Goal: Task Accomplishment & Management: Manage account settings

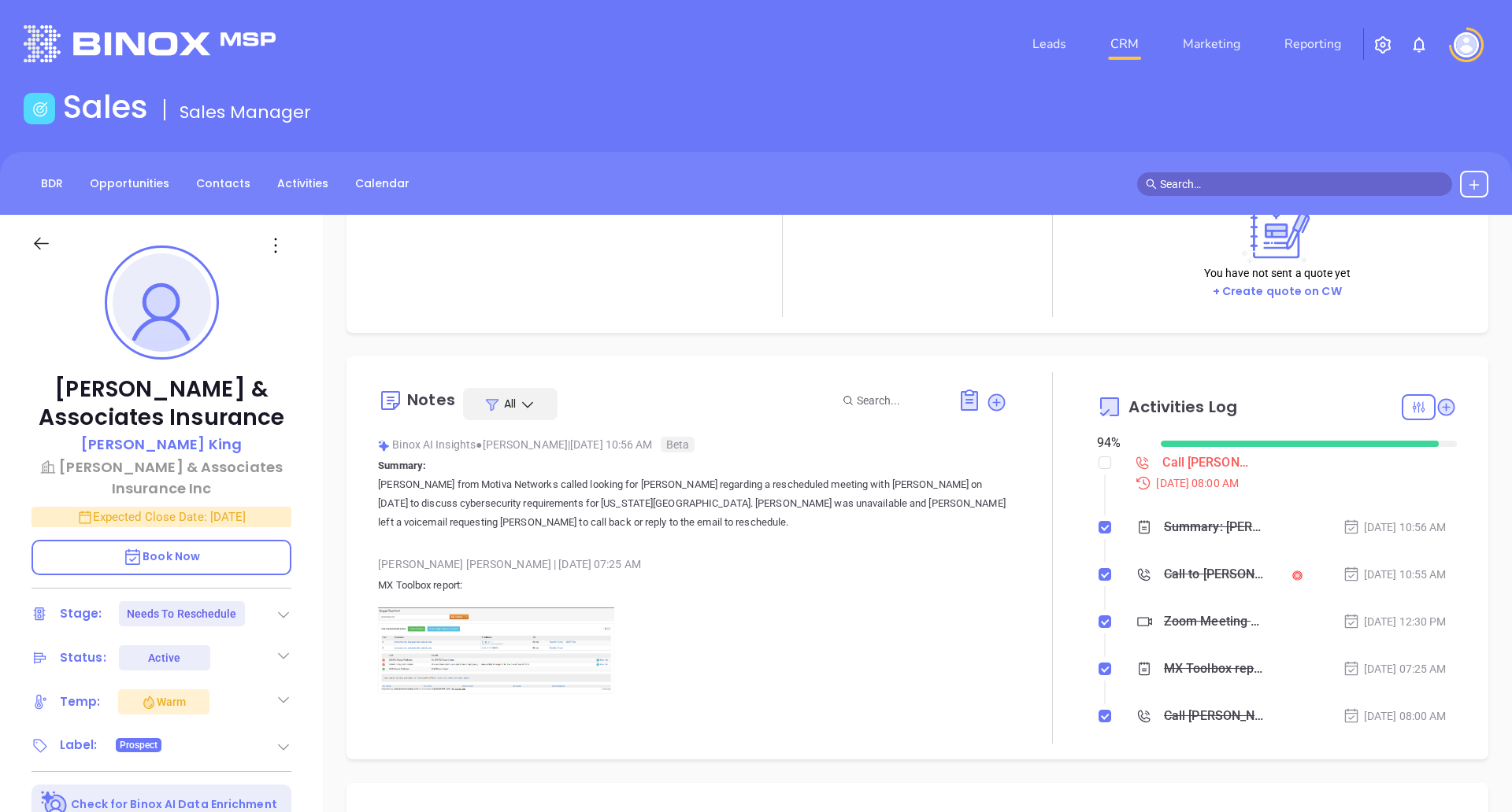
scroll to position [141, 0]
drag, startPoint x: 1314, startPoint y: 526, endPoint x: 1445, endPoint y: 528, distance: 131.0
click at [1445, 528] on div "Notes All Binox AI Insights ● Karina Genovez | Oct 1, 2025 10:56 AM Beta Summar…" at bounding box center [917, 557] width 1111 height 372
click at [1424, 524] on div "Summary: Karina from Motiva Networks called looking for Kim regarding a resched…" at bounding box center [1291, 526] width 331 height 23
drag, startPoint x: 1420, startPoint y: 527, endPoint x: 1312, endPoint y: 524, distance: 108.0
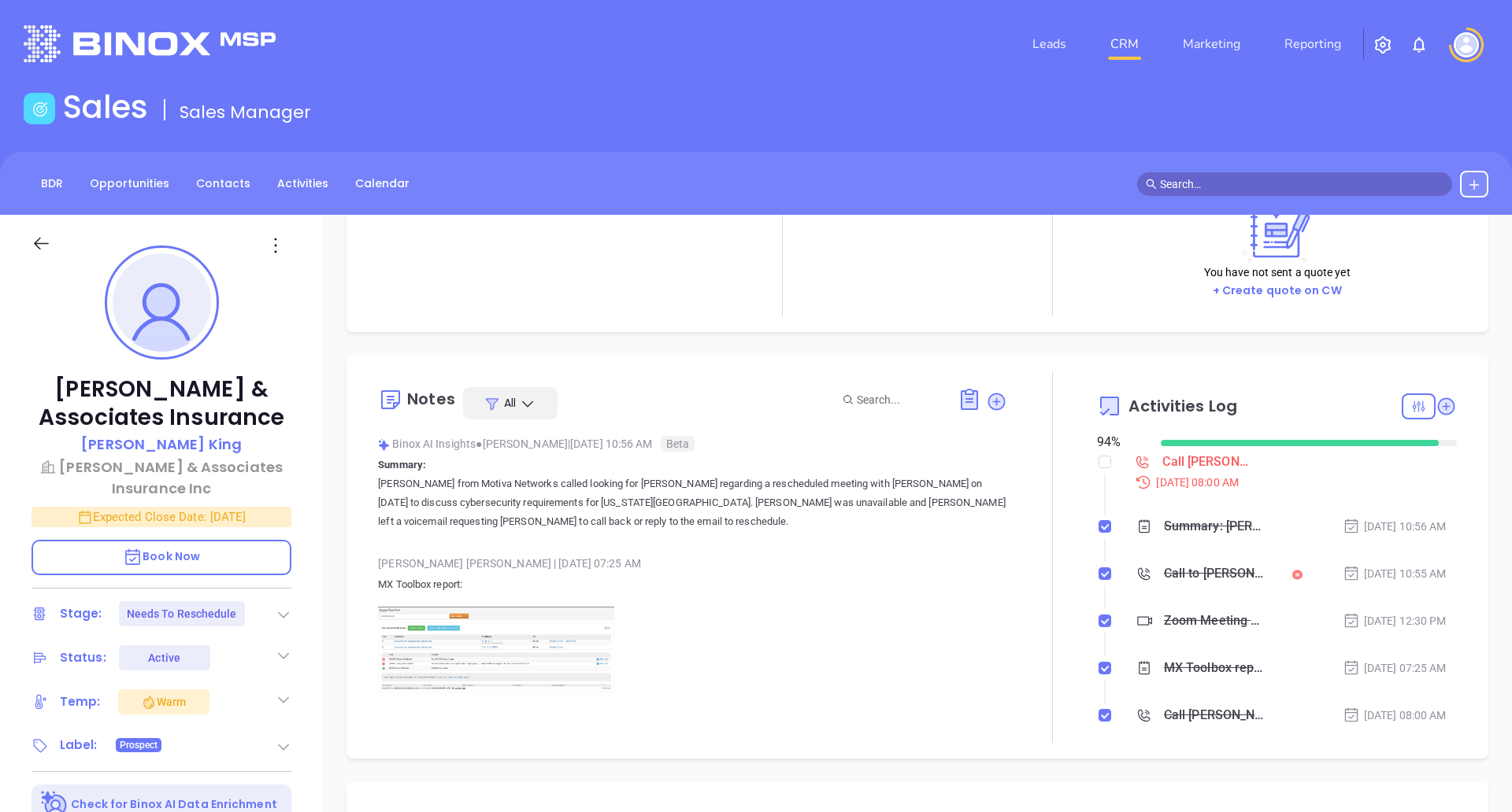
click at [1343, 524] on div "Oct 1, 2025 | 10:56 AM" at bounding box center [1395, 526] width 104 height 17
copy div "Oct 1, 2025 | 10:56 AM"
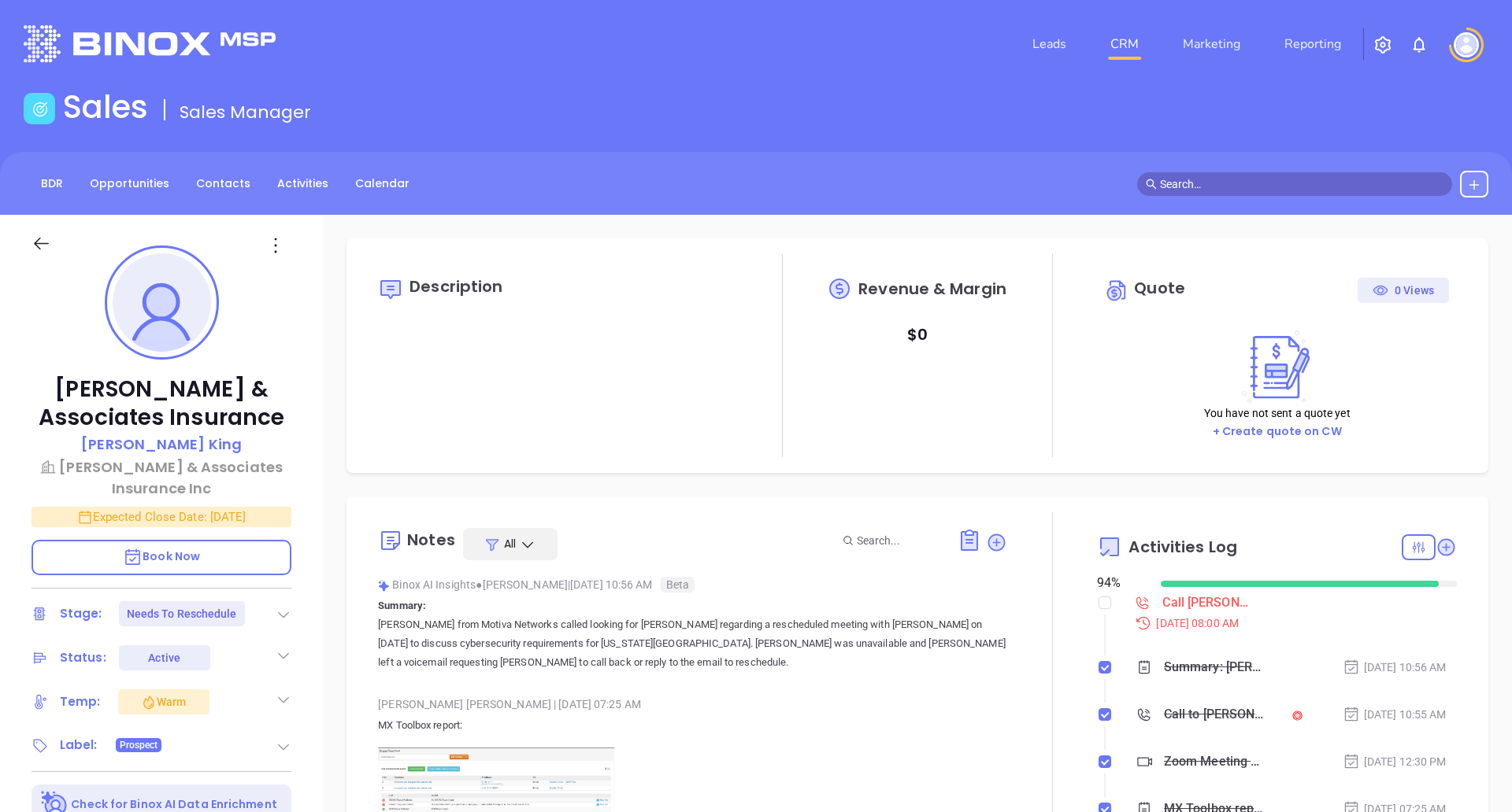
click at [1194, 62] on nav "Leads CRM Marketing Reporting" at bounding box center [1187, 44] width 354 height 56
click at [1209, 37] on link "Marketing" at bounding box center [1211, 44] width 70 height 31
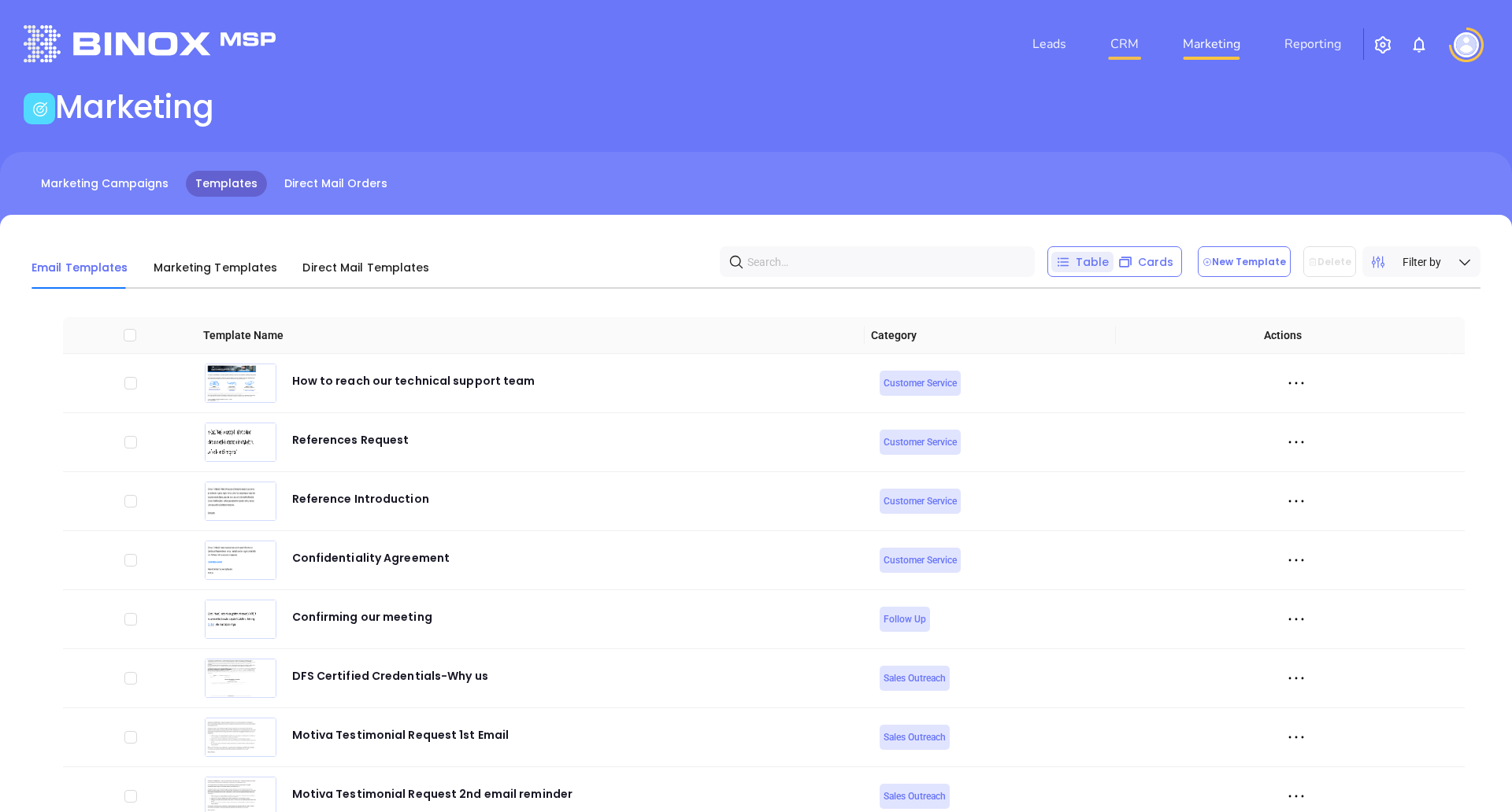
click at [1139, 36] on link "CRM" at bounding box center [1125, 44] width 41 height 31
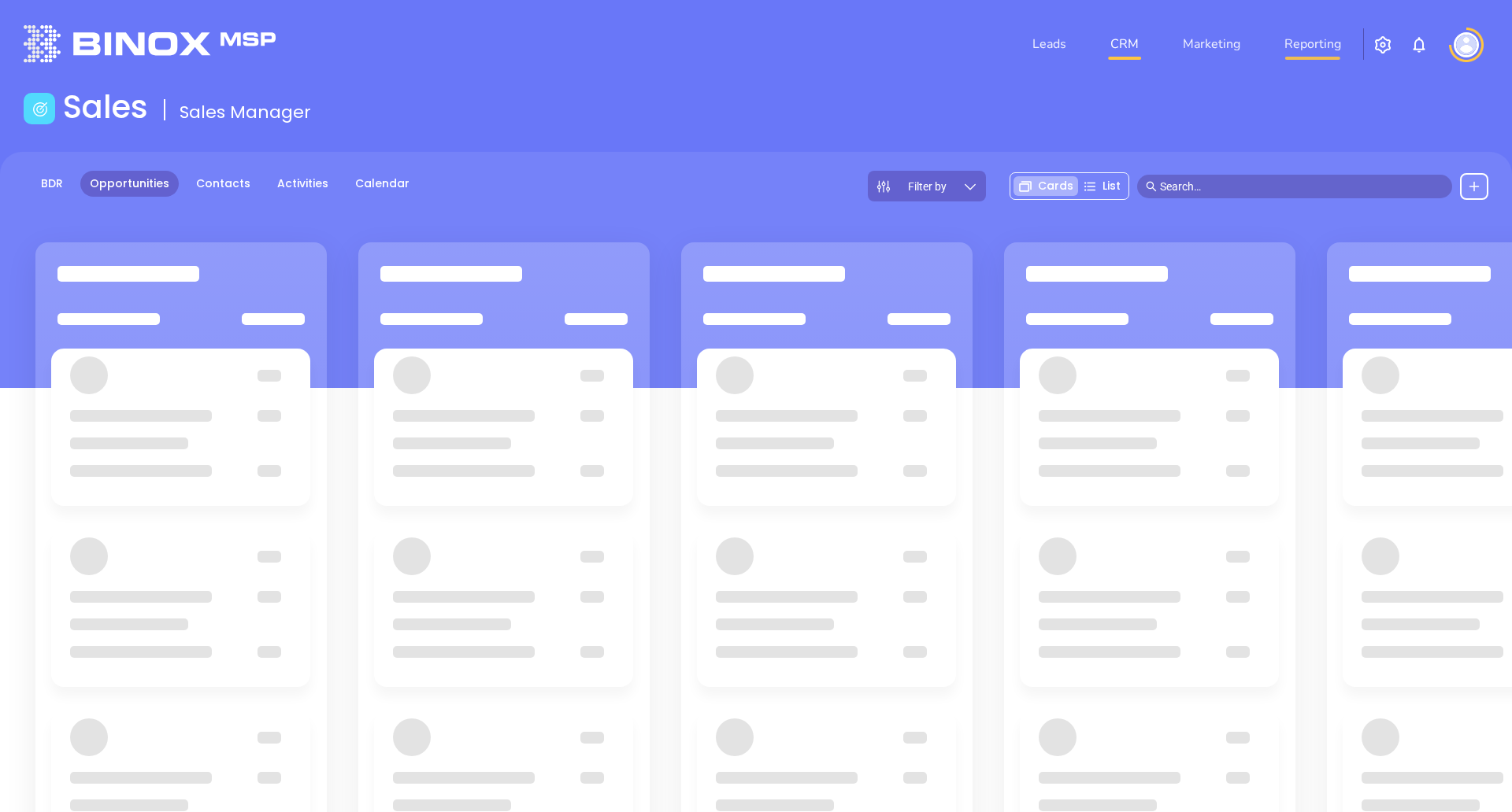
click at [1305, 43] on link "Reporting" at bounding box center [1312, 44] width 69 height 31
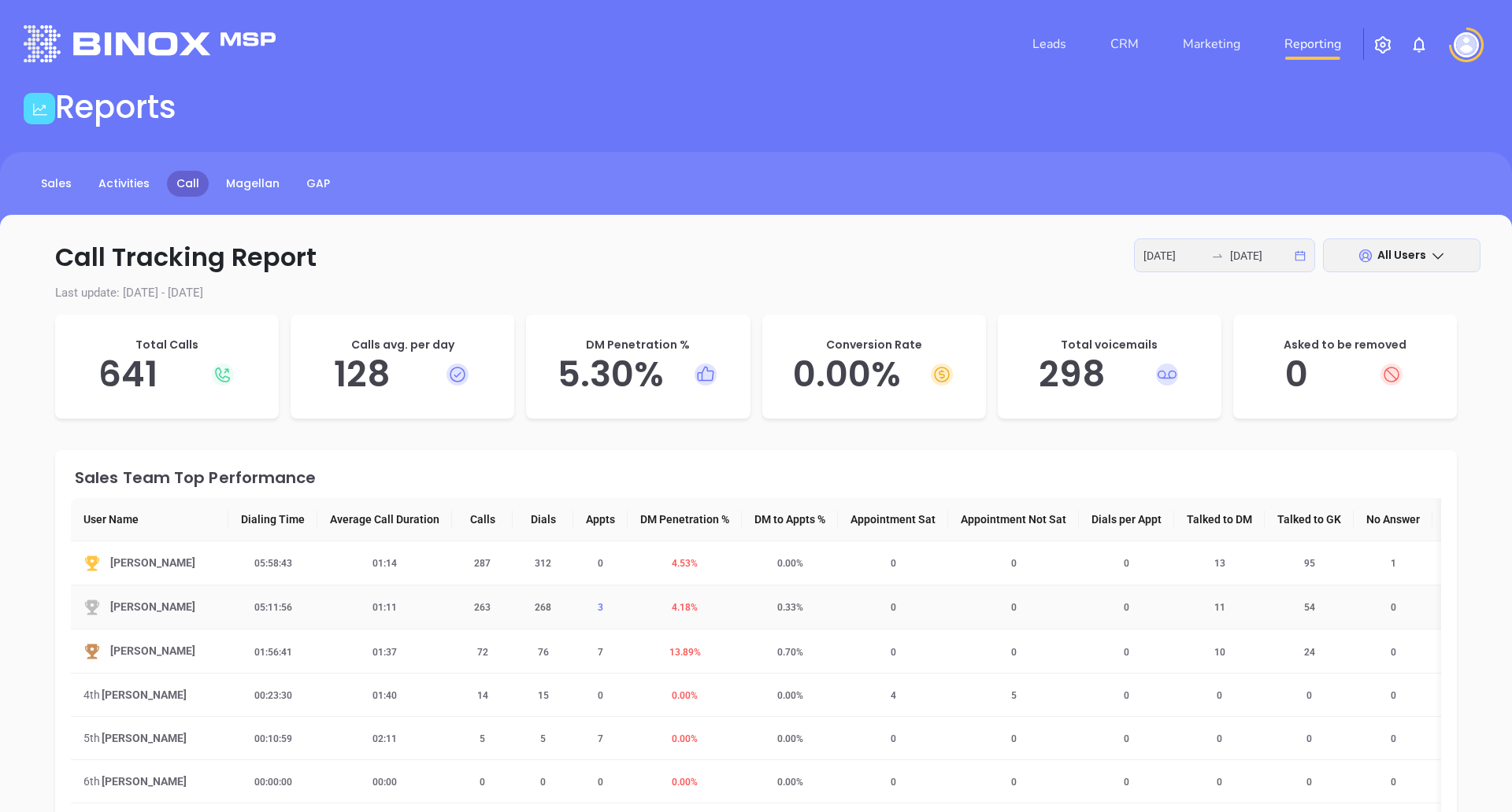
click at [598, 606] on span "3" at bounding box center [600, 608] width 24 height 11
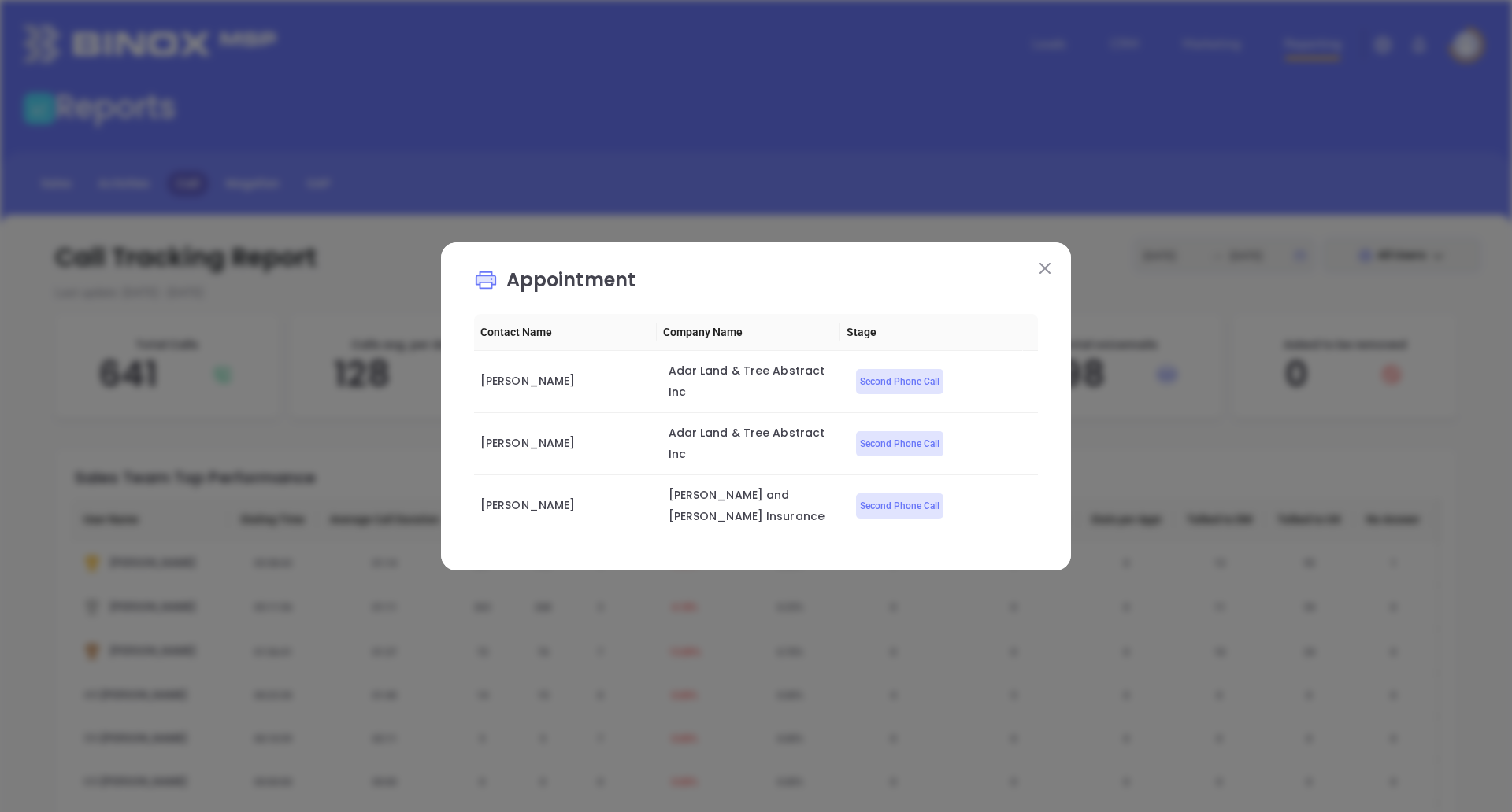
click at [1043, 278] on button at bounding box center [1044, 268] width 21 height 21
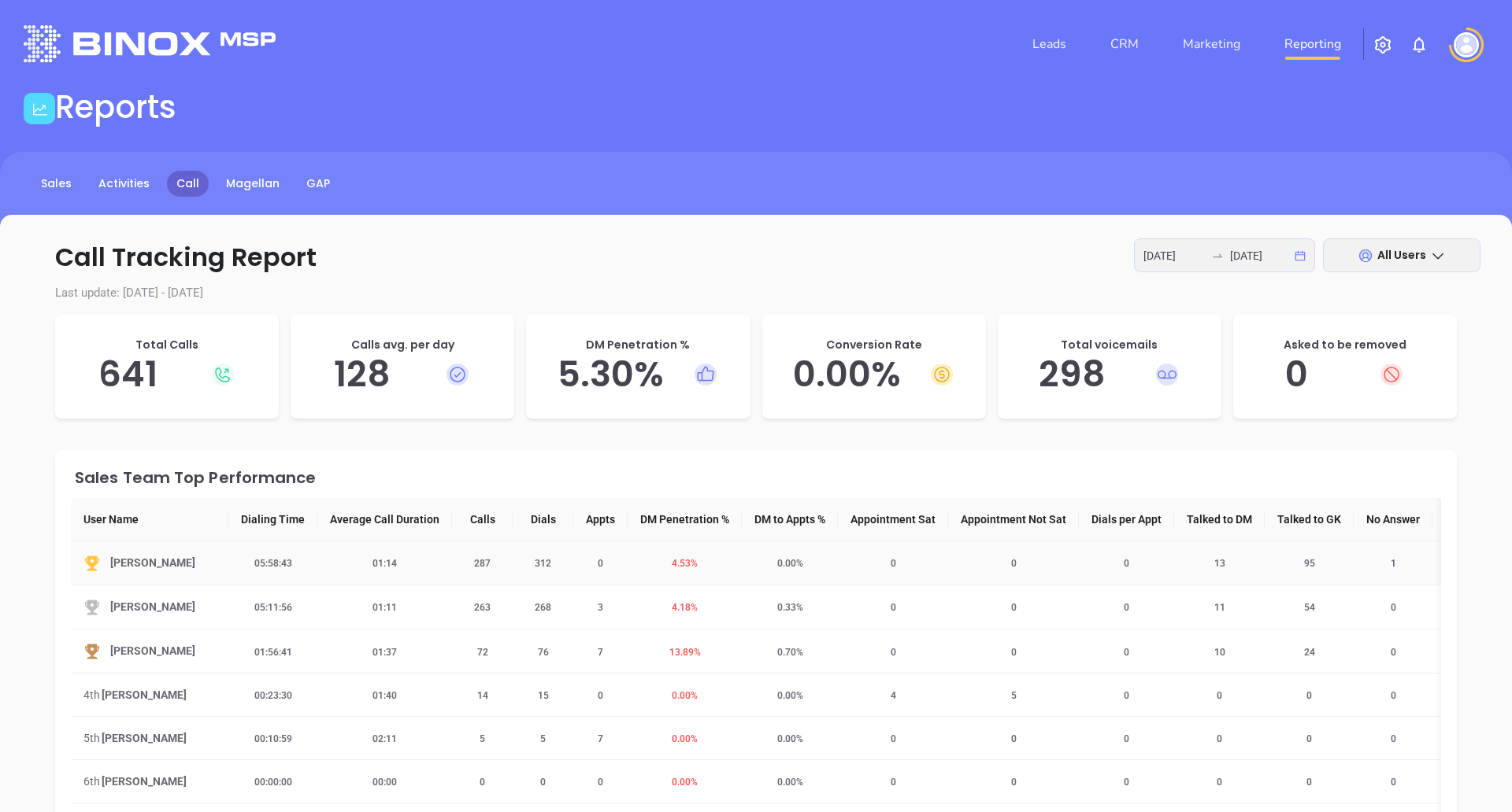
click at [681, 558] on span "4.53 %" at bounding box center [684, 563] width 45 height 11
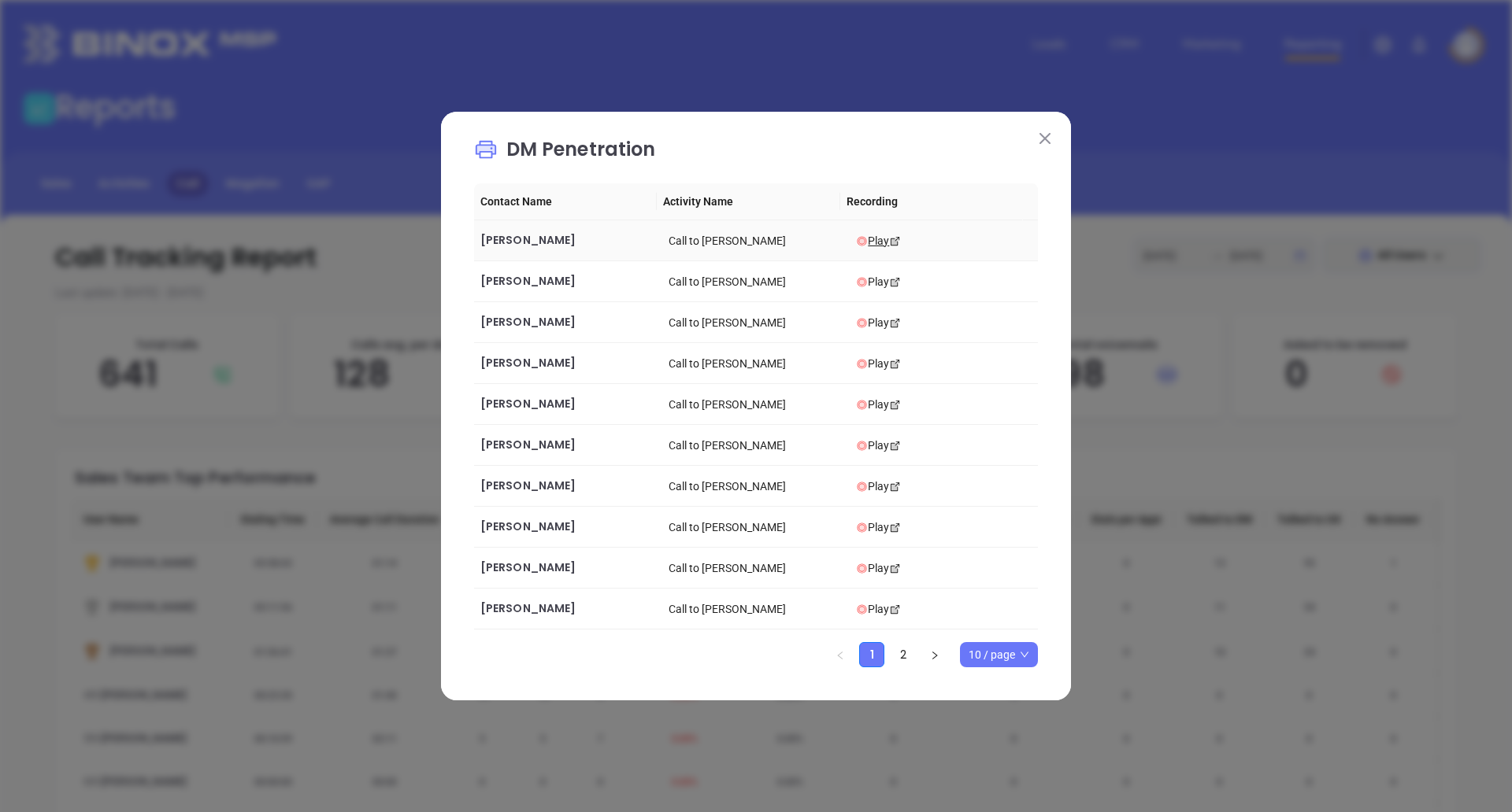
click at [889, 243] on icon at bounding box center [895, 241] width 12 height 12
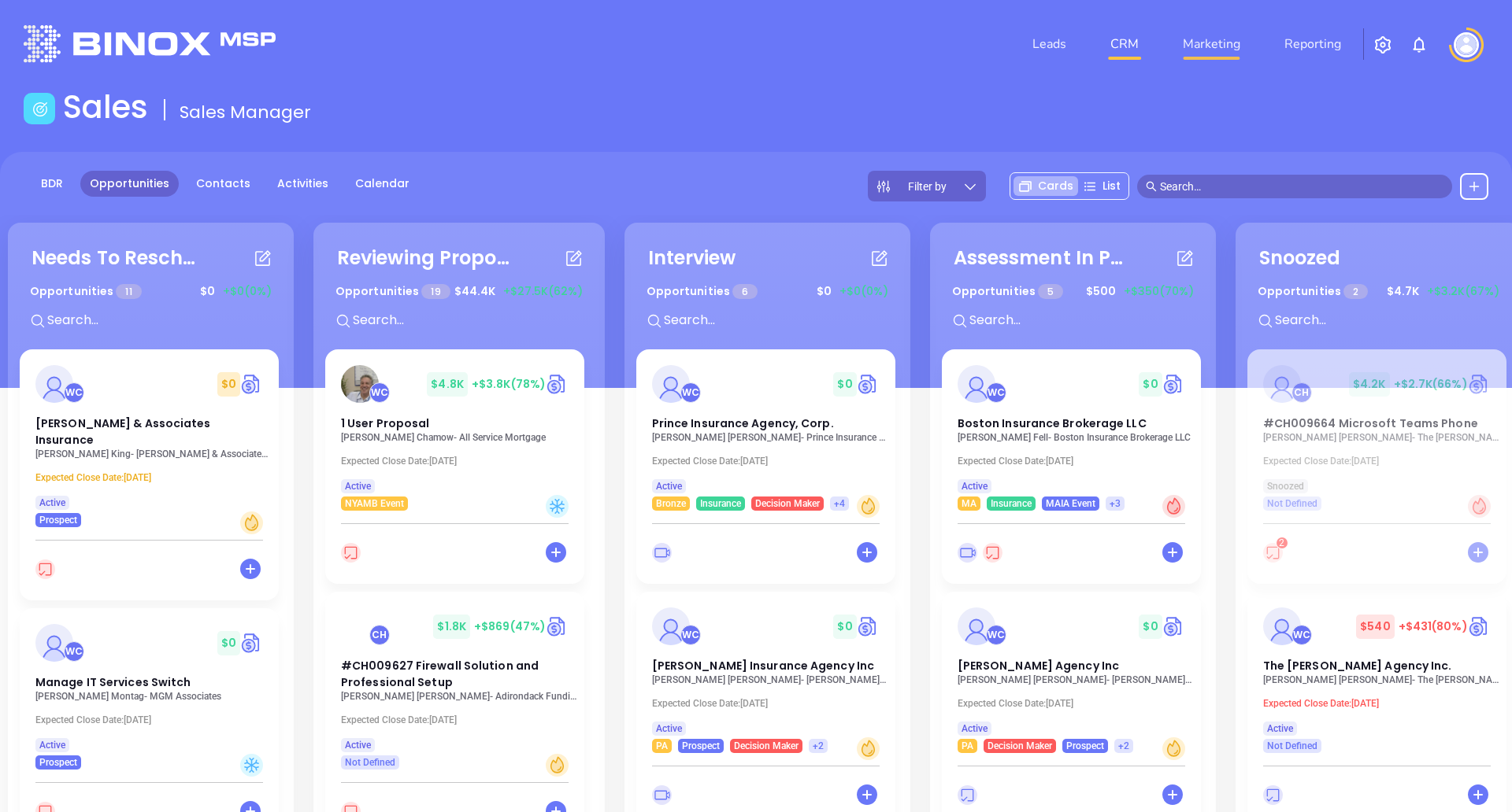
click at [1222, 51] on link "Marketing" at bounding box center [1211, 44] width 70 height 31
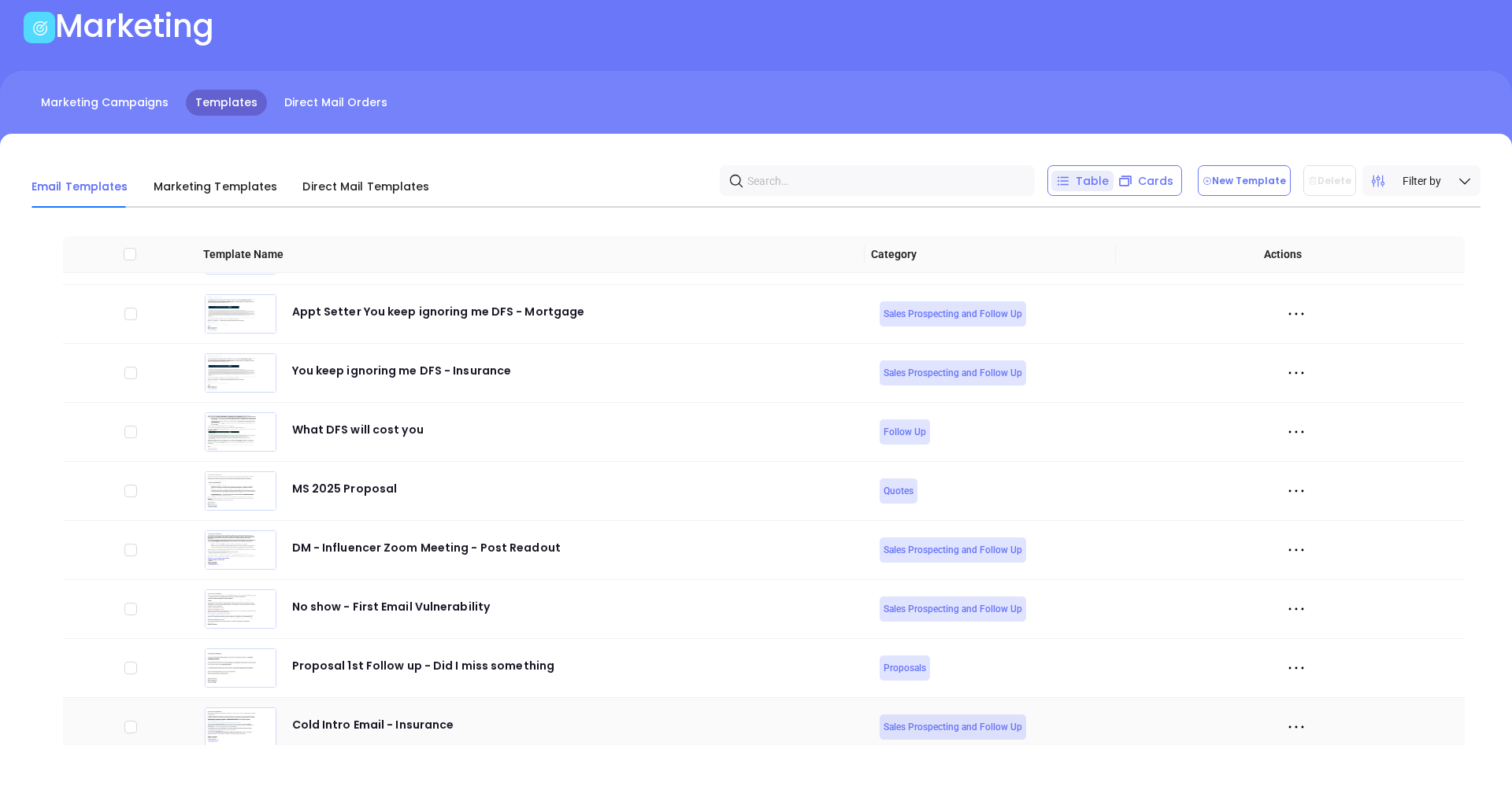
scroll to position [1456, 0]
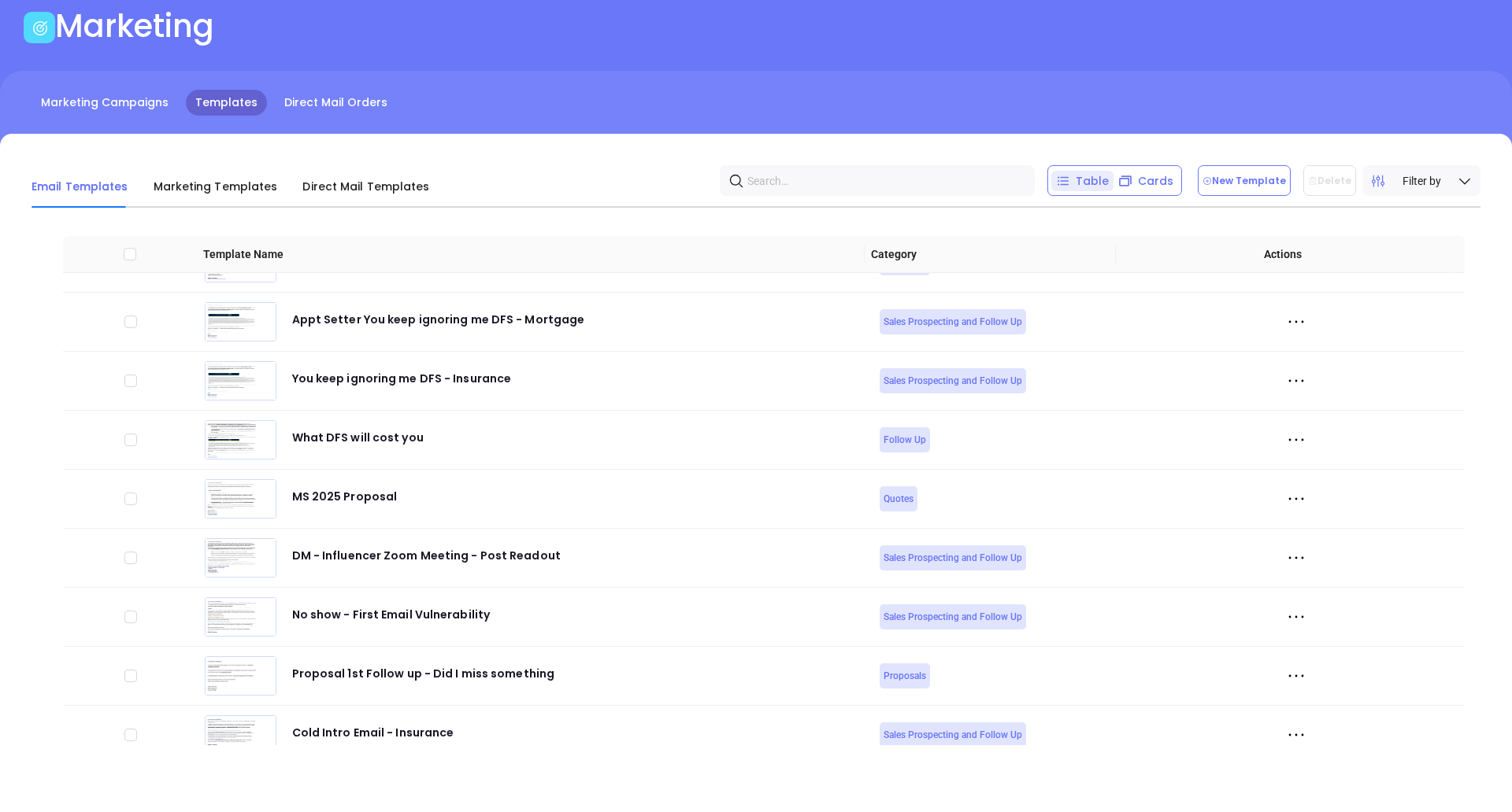
click at [803, 179] on input "text" at bounding box center [880, 180] width 266 height 24
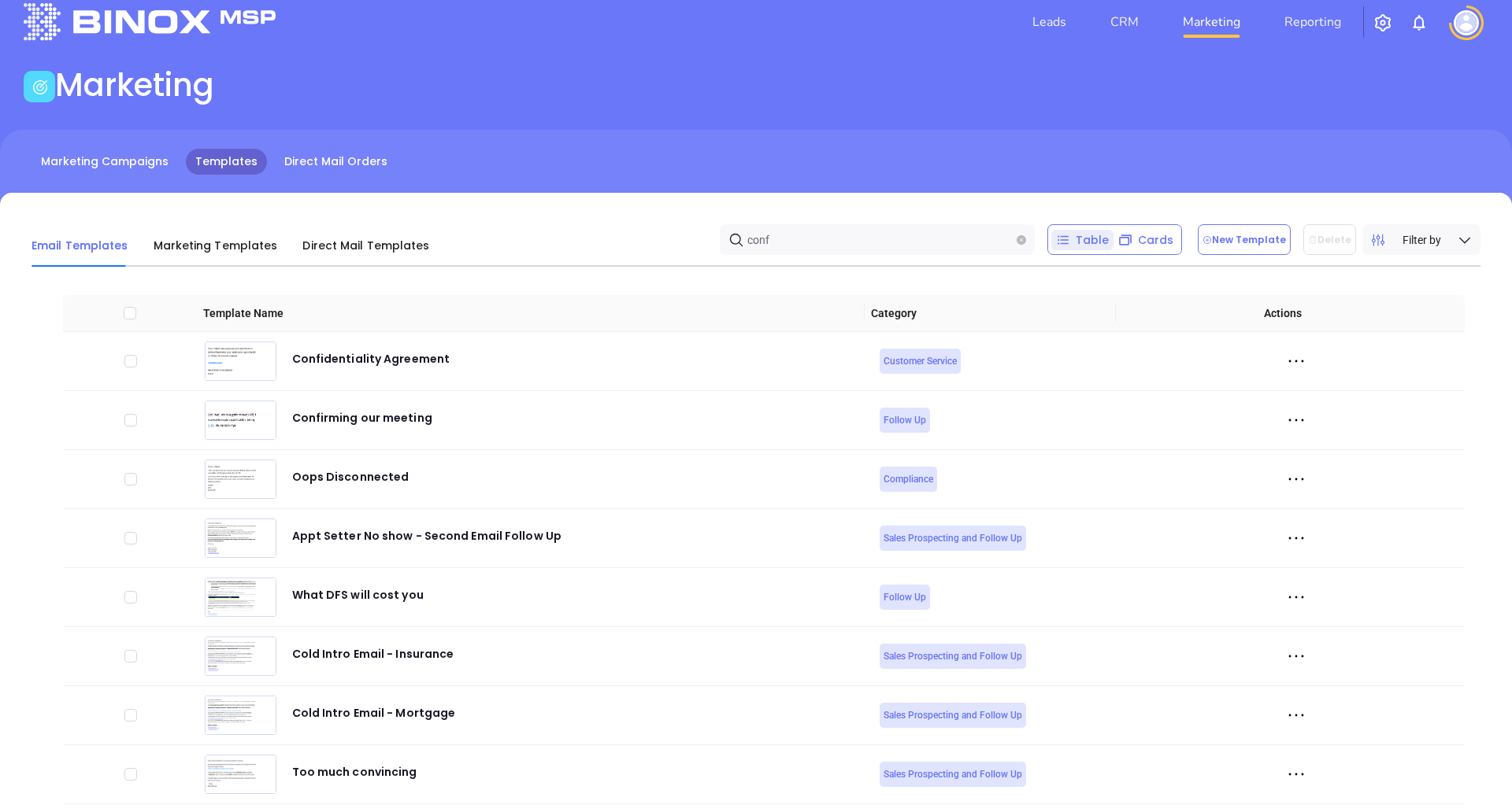
scroll to position [0, 0]
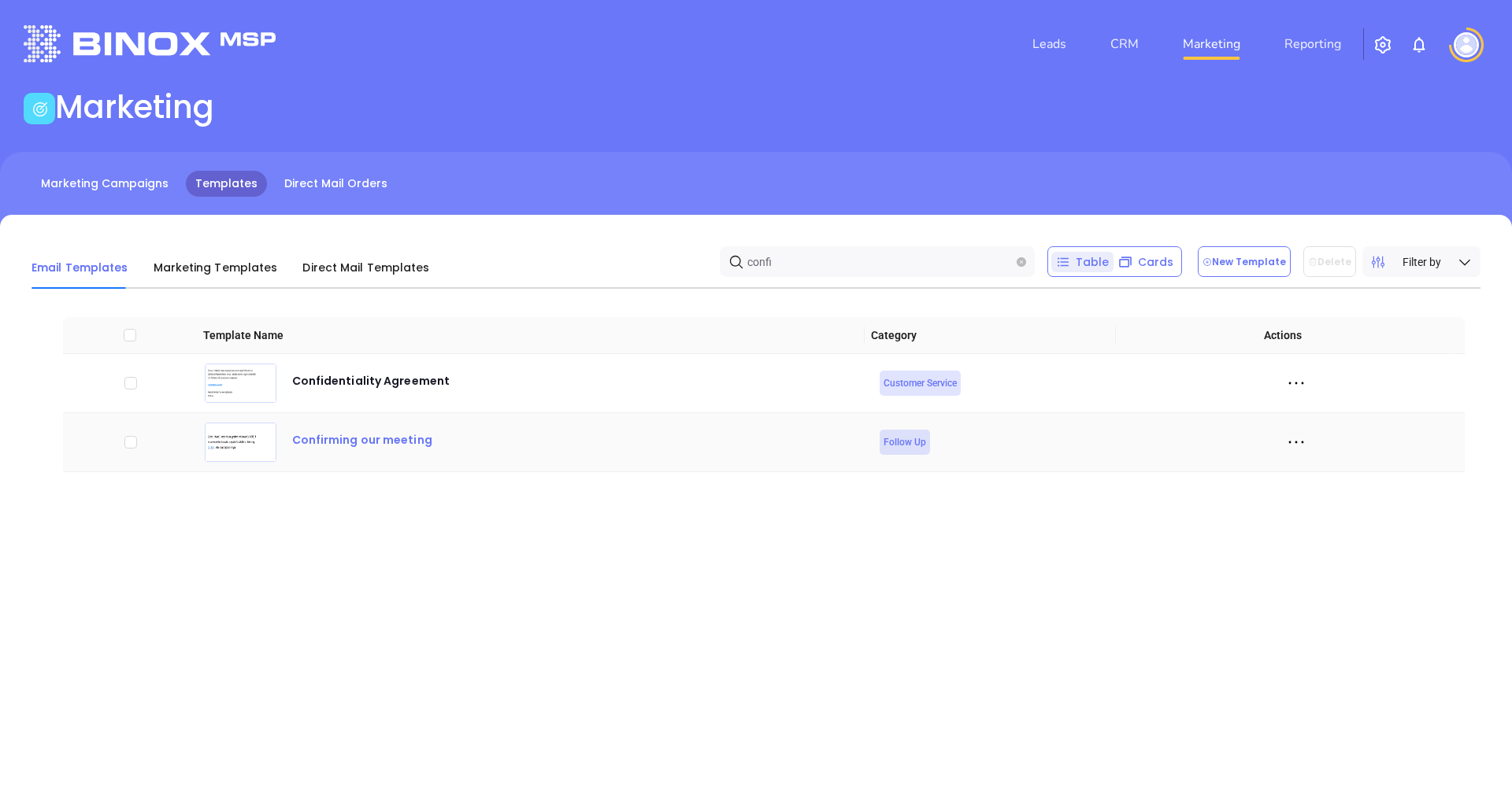
type input "confi"
click at [368, 436] on div "Confirming our meeting" at bounding box center [362, 446] width 140 height 31
click at [1284, 446] on icon at bounding box center [1296, 442] width 23 height 23
click at [1318, 531] on div "Edit" at bounding box center [1354, 529] width 142 height 17
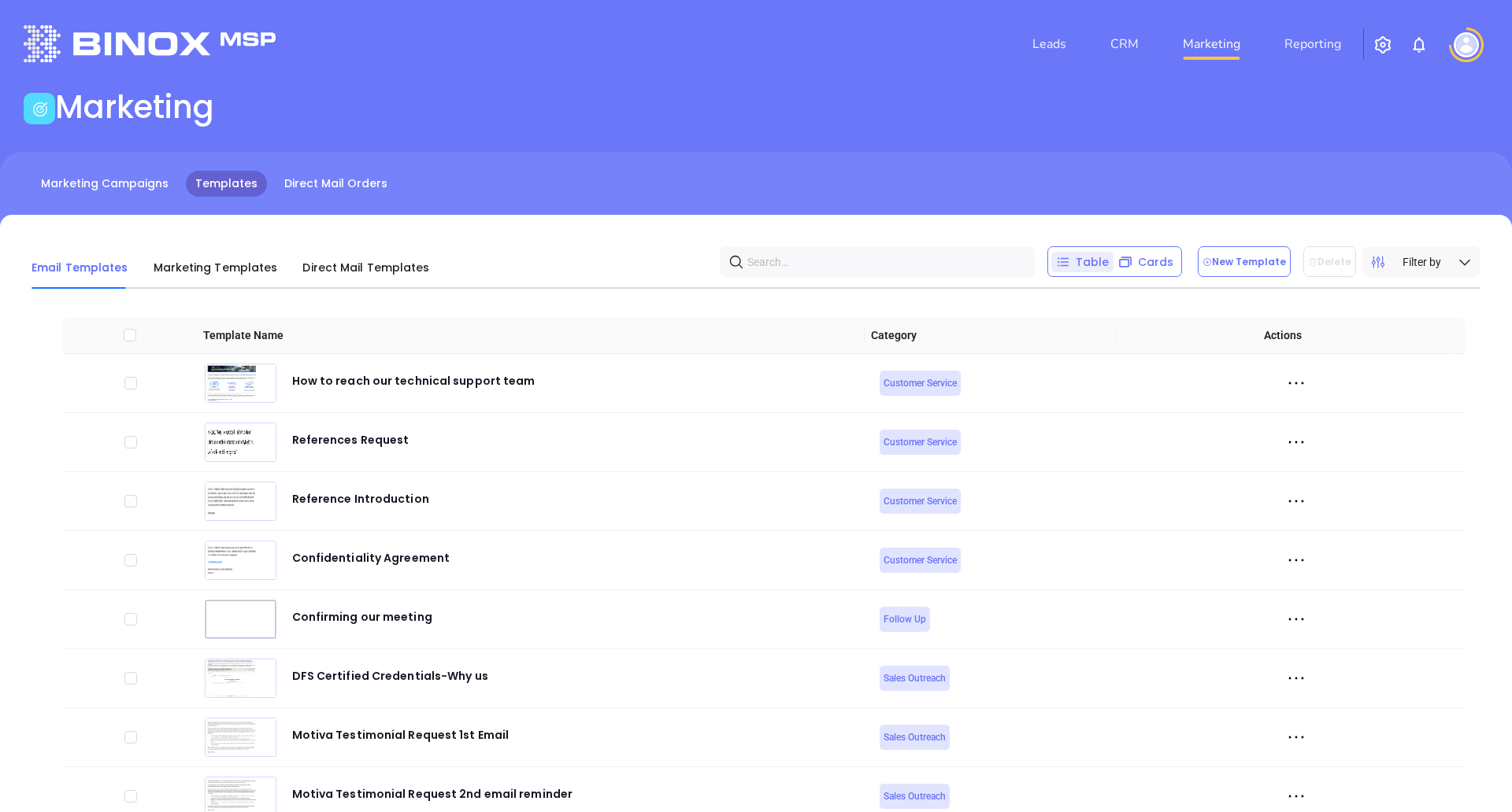
click at [1147, 36] on li "CRM" at bounding box center [1124, 44] width 73 height 31
click at [1128, 43] on link "CRM" at bounding box center [1125, 44] width 41 height 31
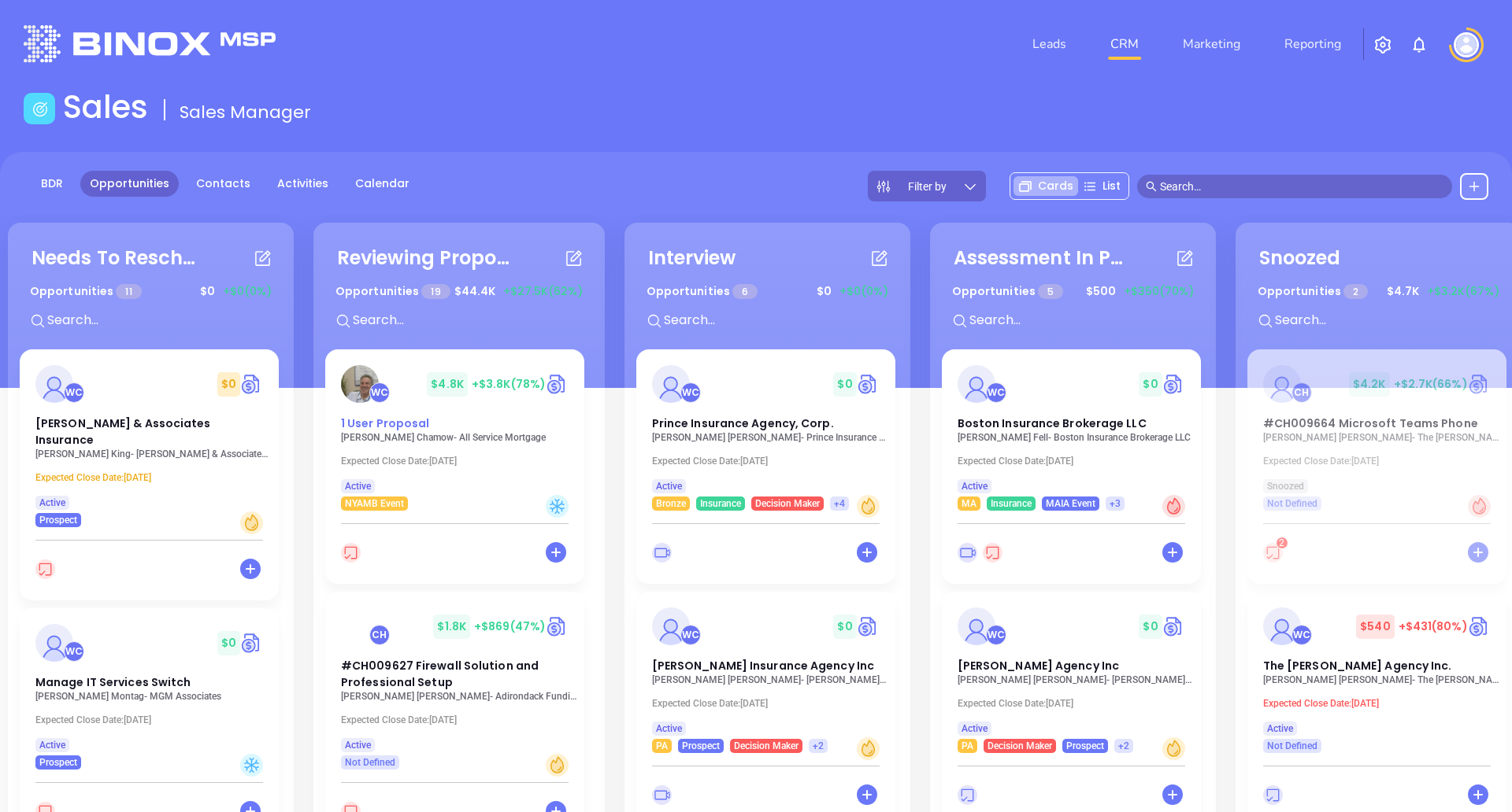
click at [402, 406] on div "WC $ 4.8K +$3.8K (78%) 1 User Proposal" at bounding box center [454, 398] width 246 height 67
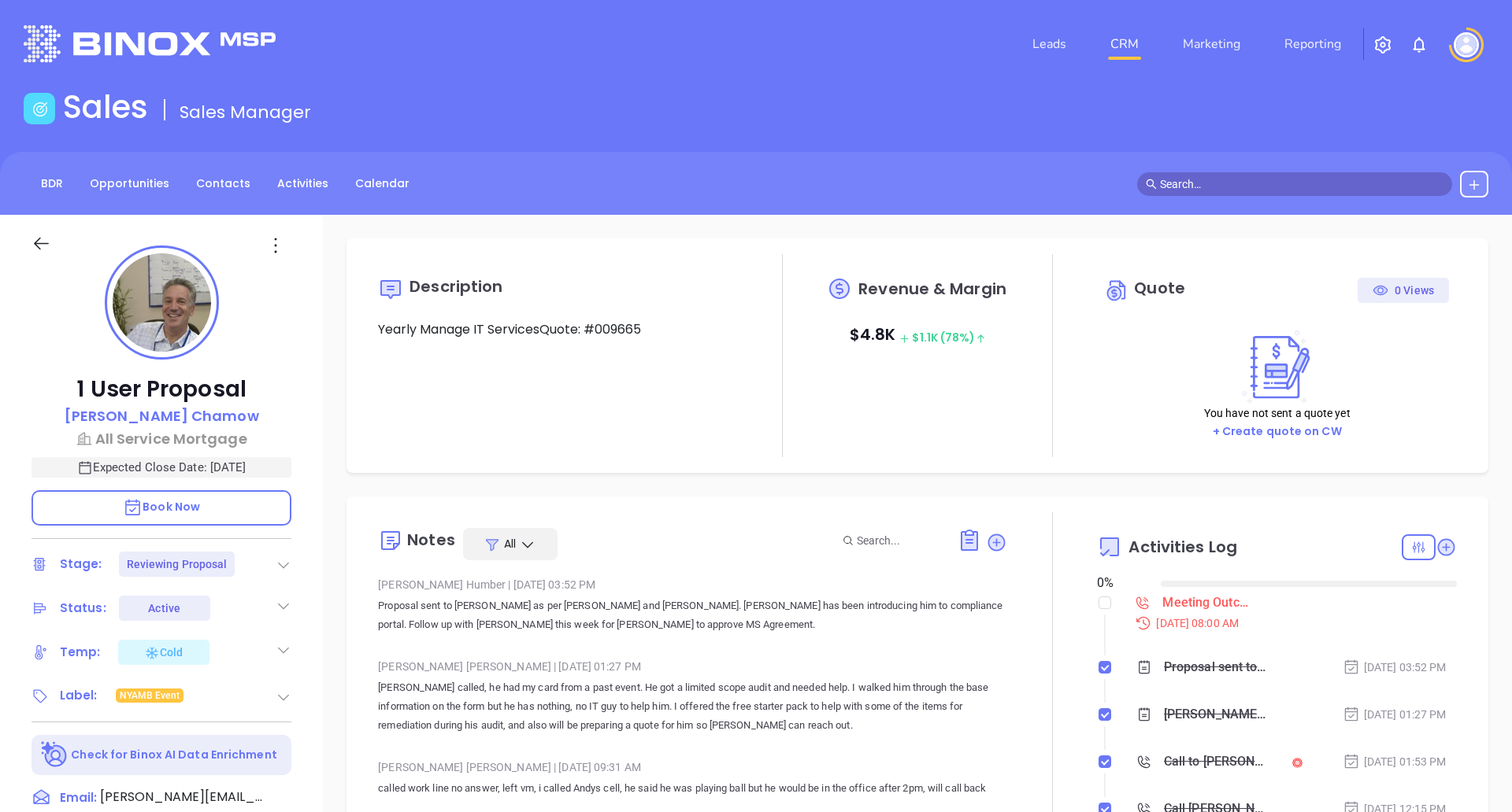
type input "[DATE]"
type input "[PERSON_NAME]"
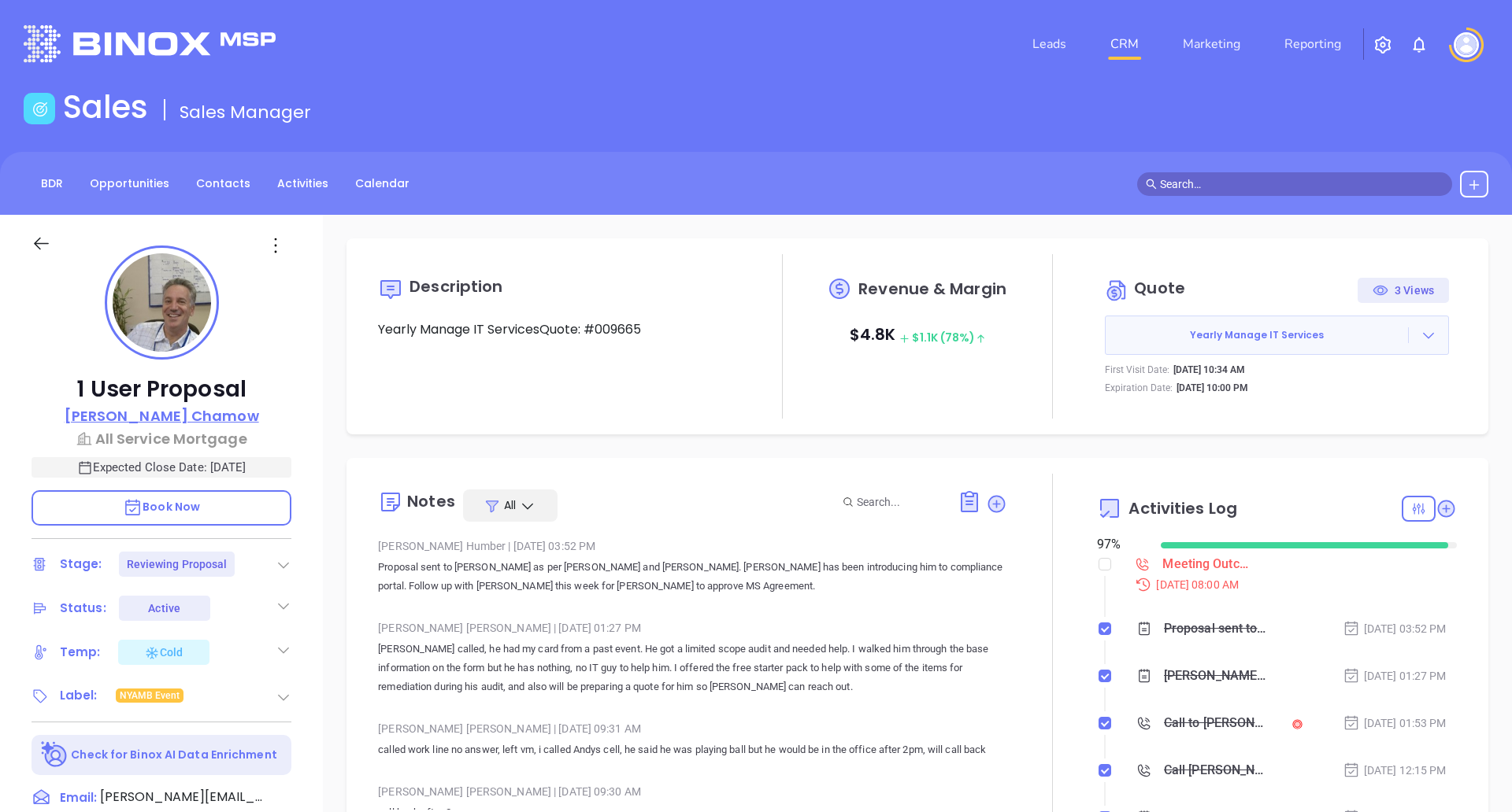
click at [171, 414] on p "[PERSON_NAME]" at bounding box center [161, 416] width 194 height 21
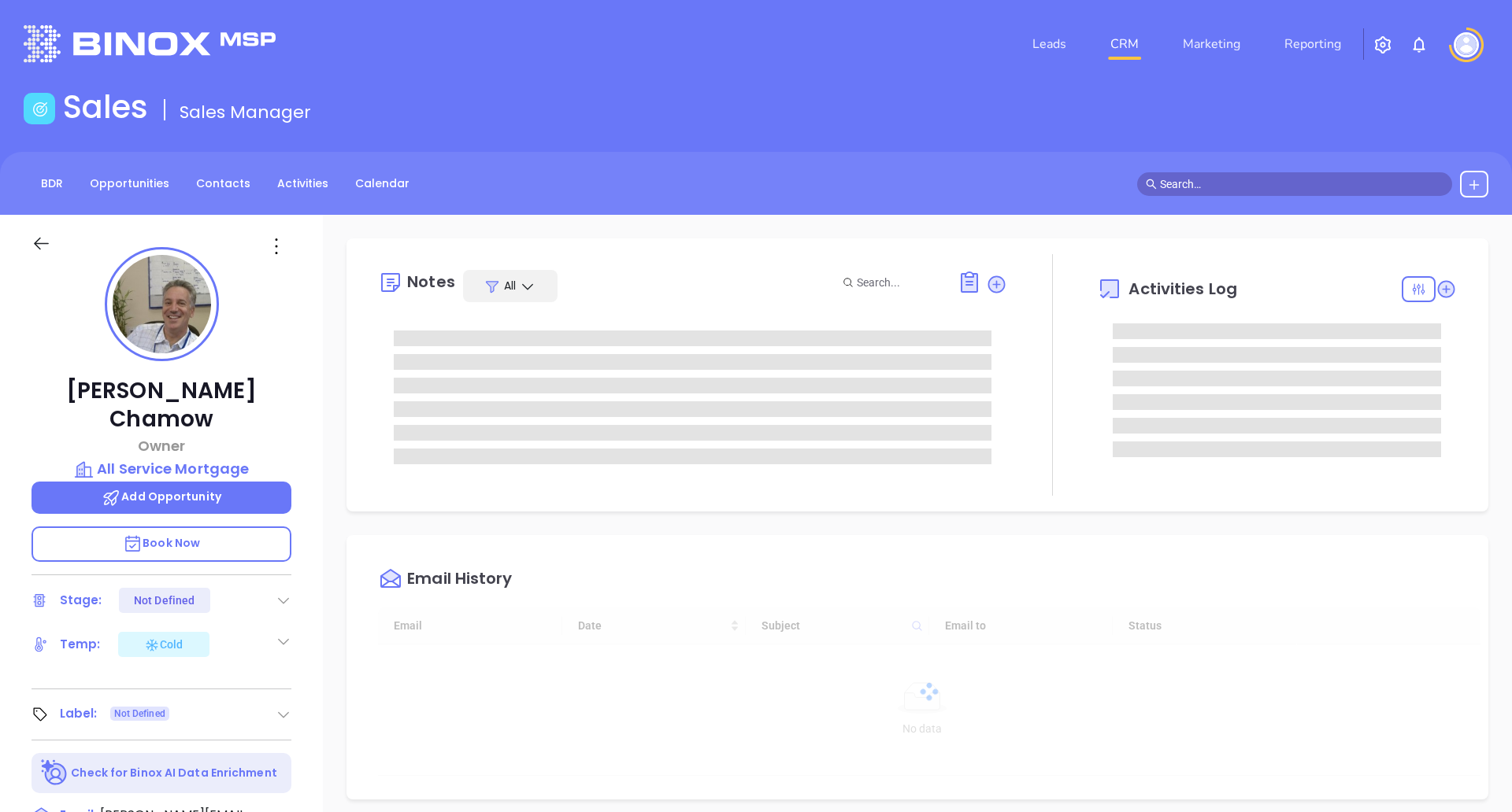
type input "[DATE]"
type input "[PERSON_NAME]"
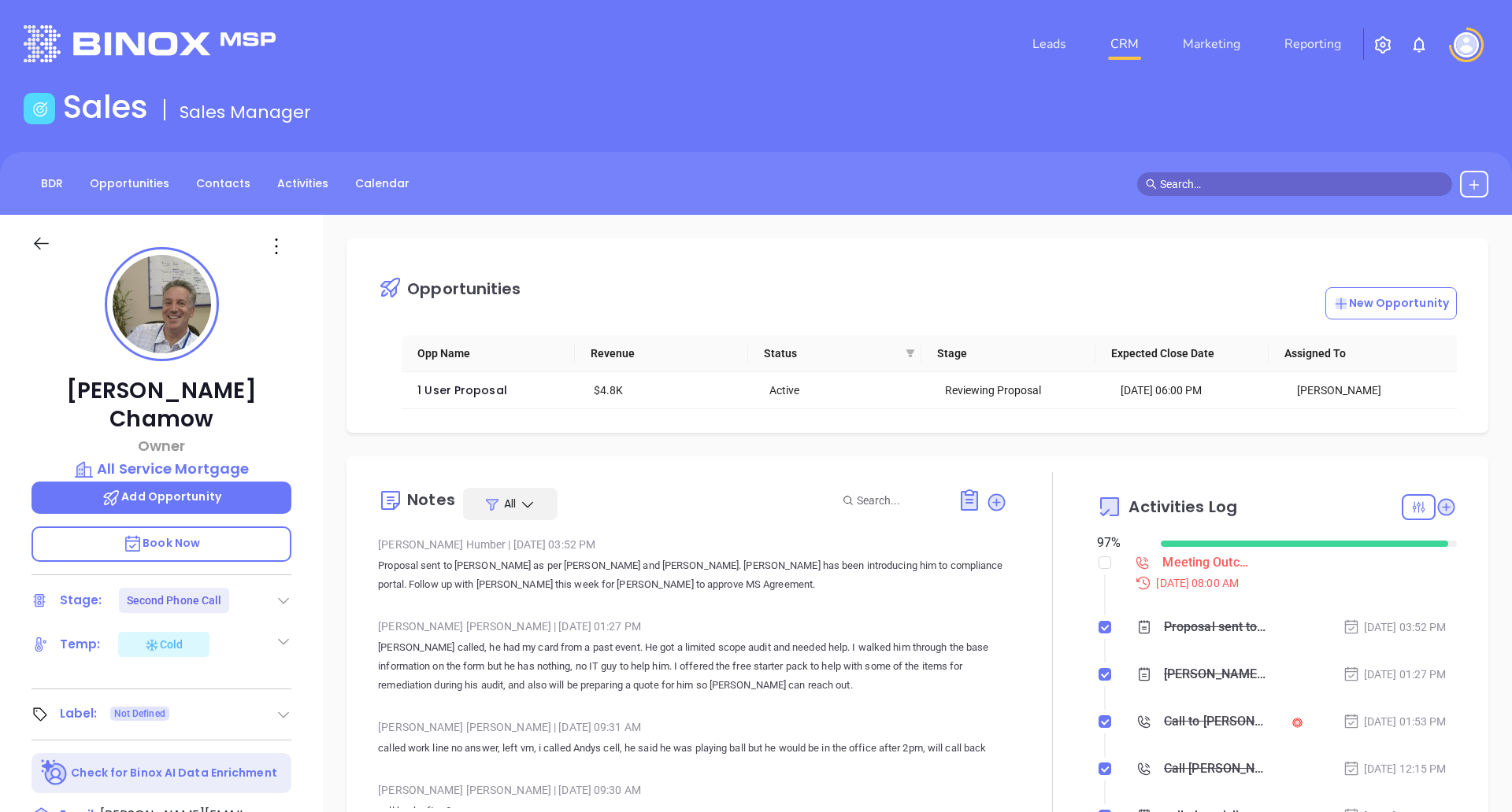
click at [42, 249] on icon at bounding box center [41, 244] width 20 height 20
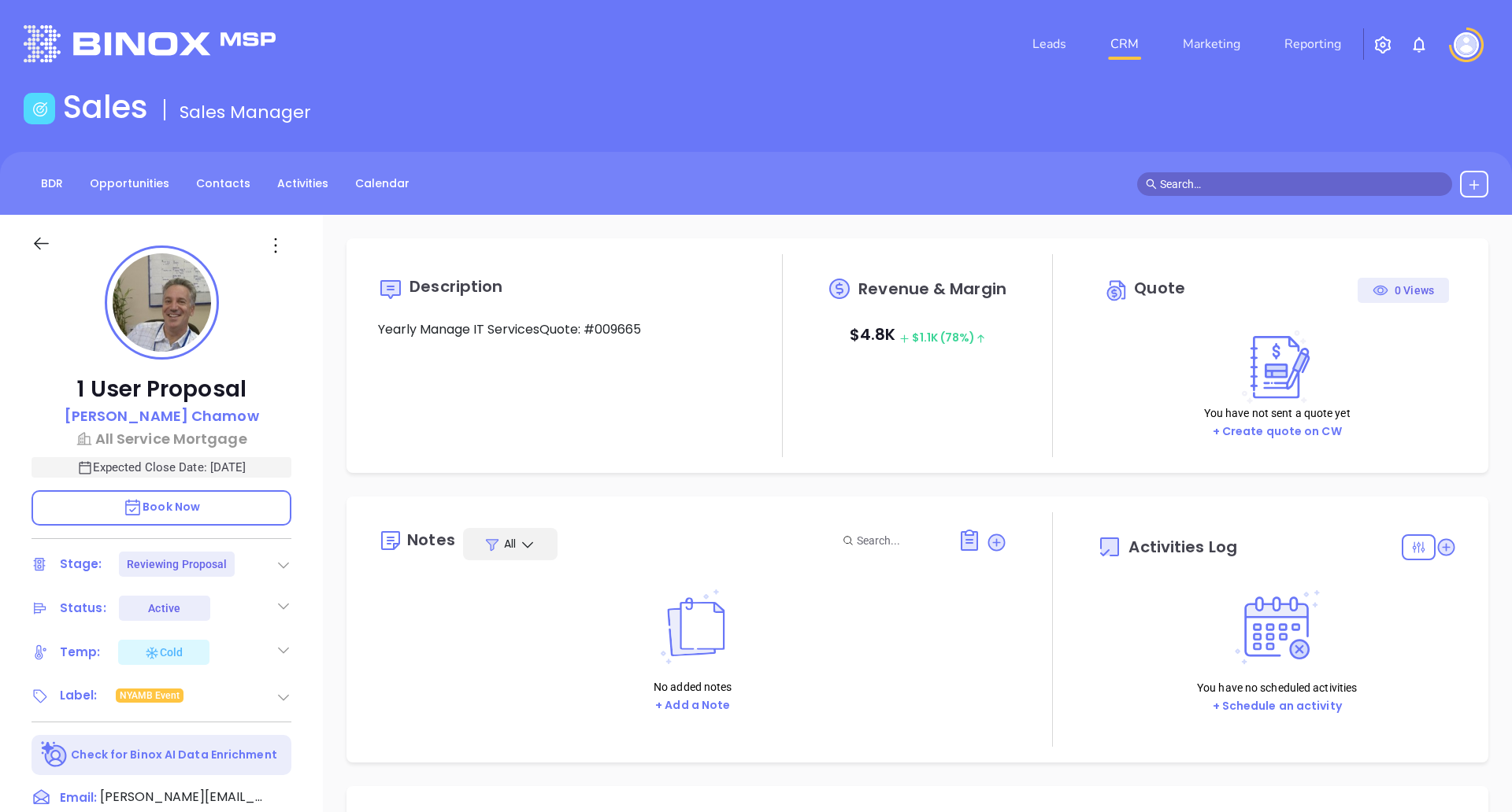
type input "[DATE]"
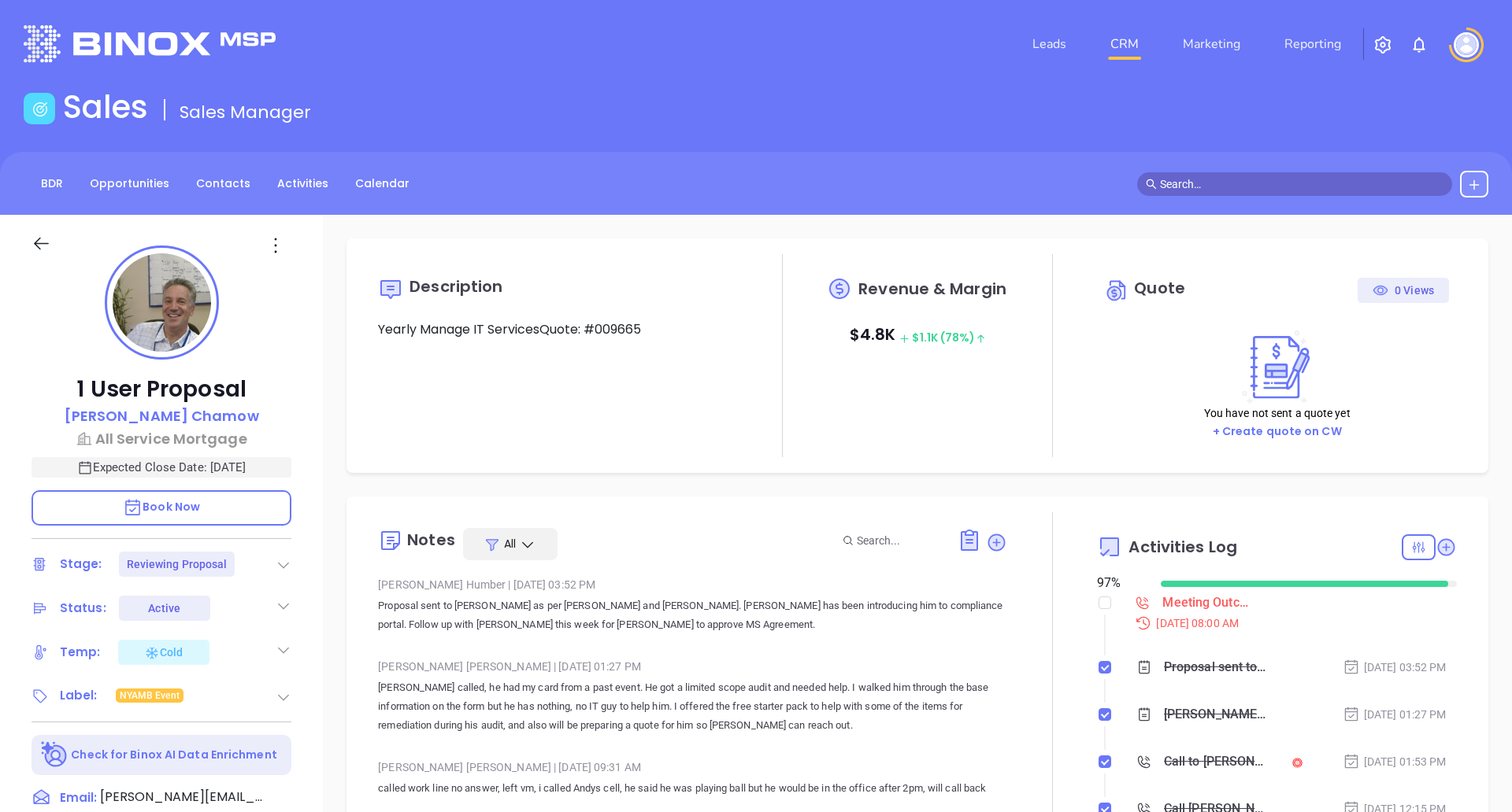
click at [42, 249] on icon at bounding box center [41, 244] width 20 height 20
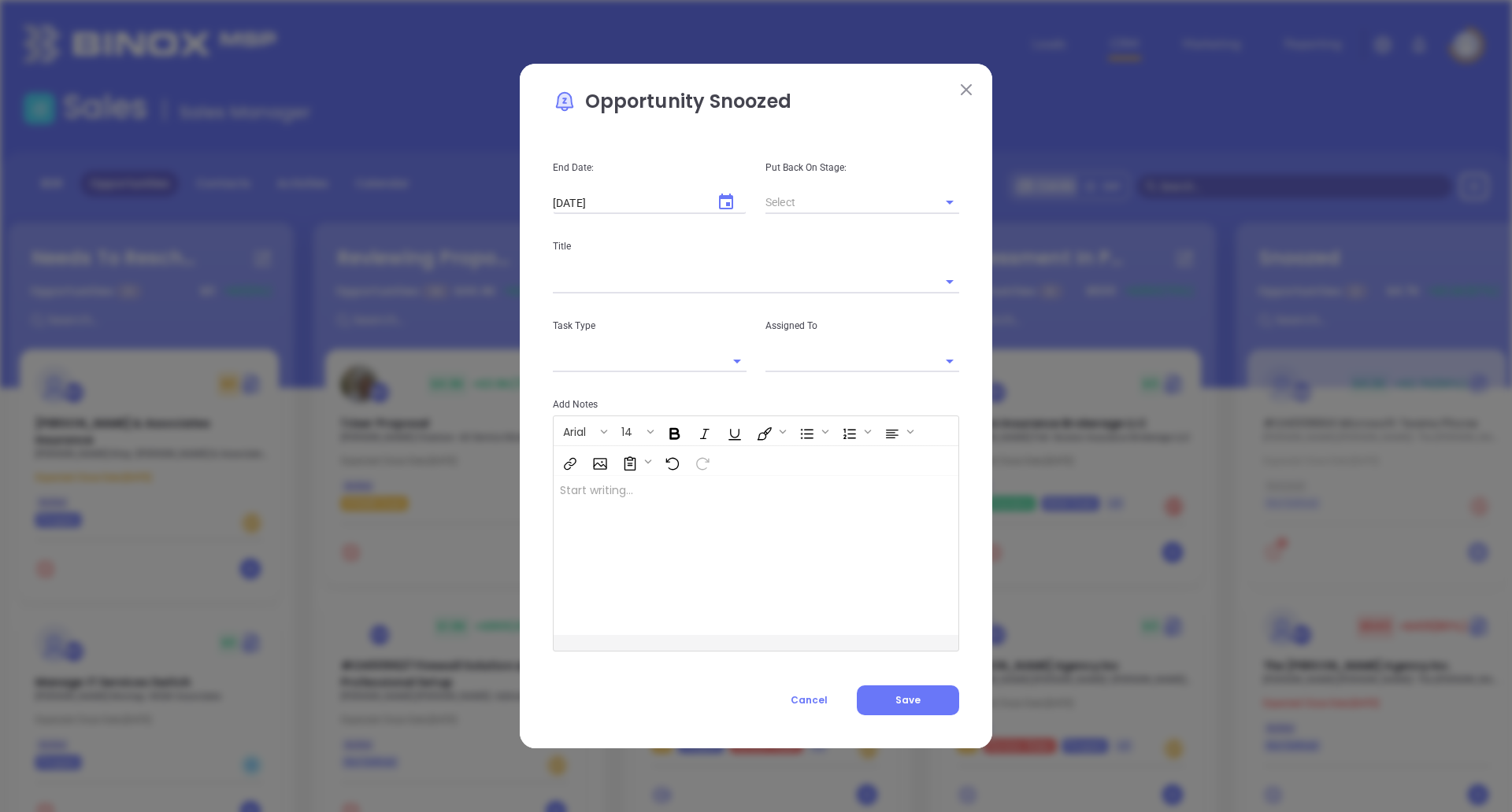
type input "[PERSON_NAME]"
click at [967, 94] on img at bounding box center [966, 90] width 11 height 11
type input "[PERSON_NAME]"
click at [961, 88] on img at bounding box center [966, 90] width 11 height 11
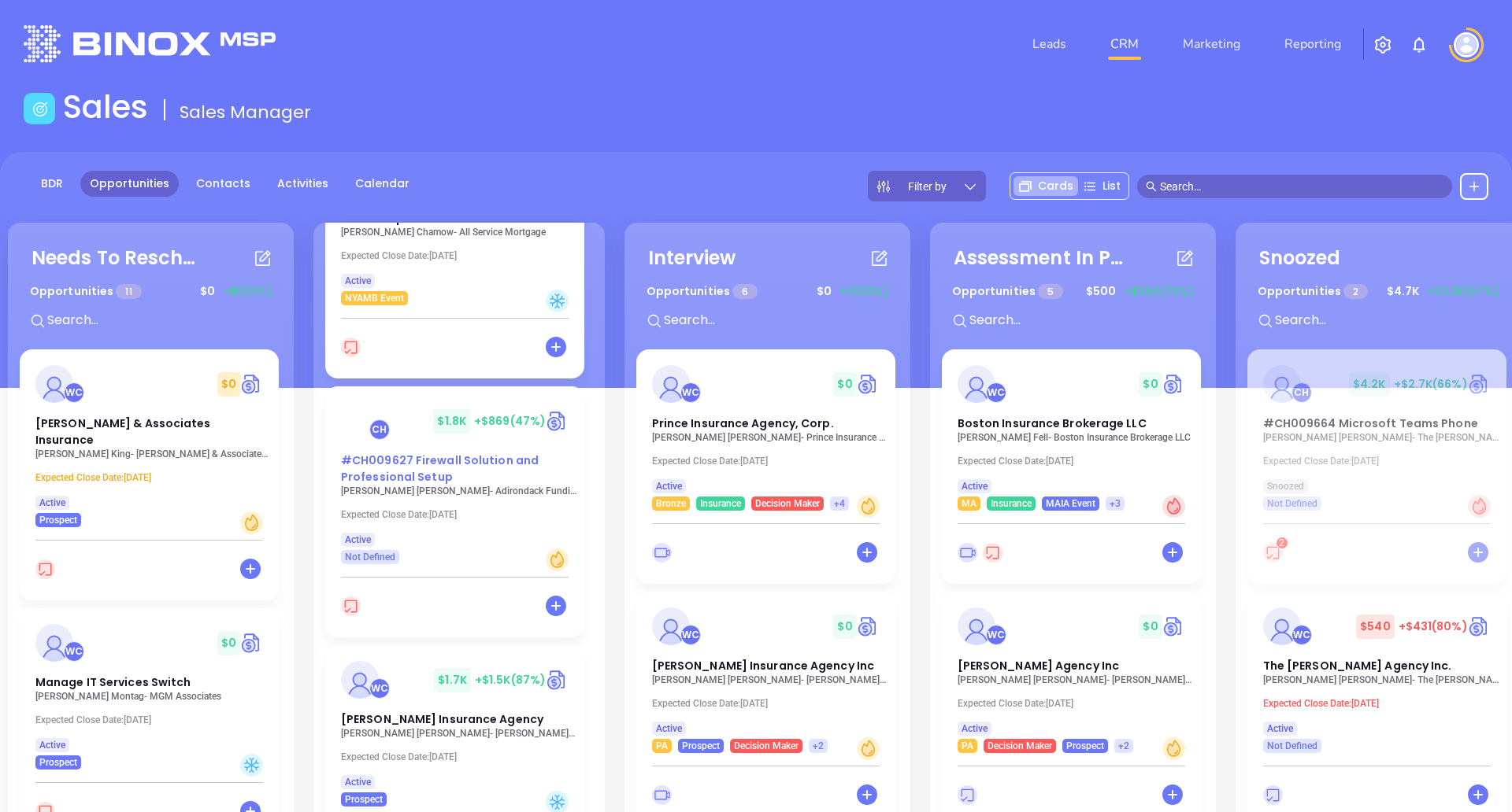
scroll to position [212, 0]
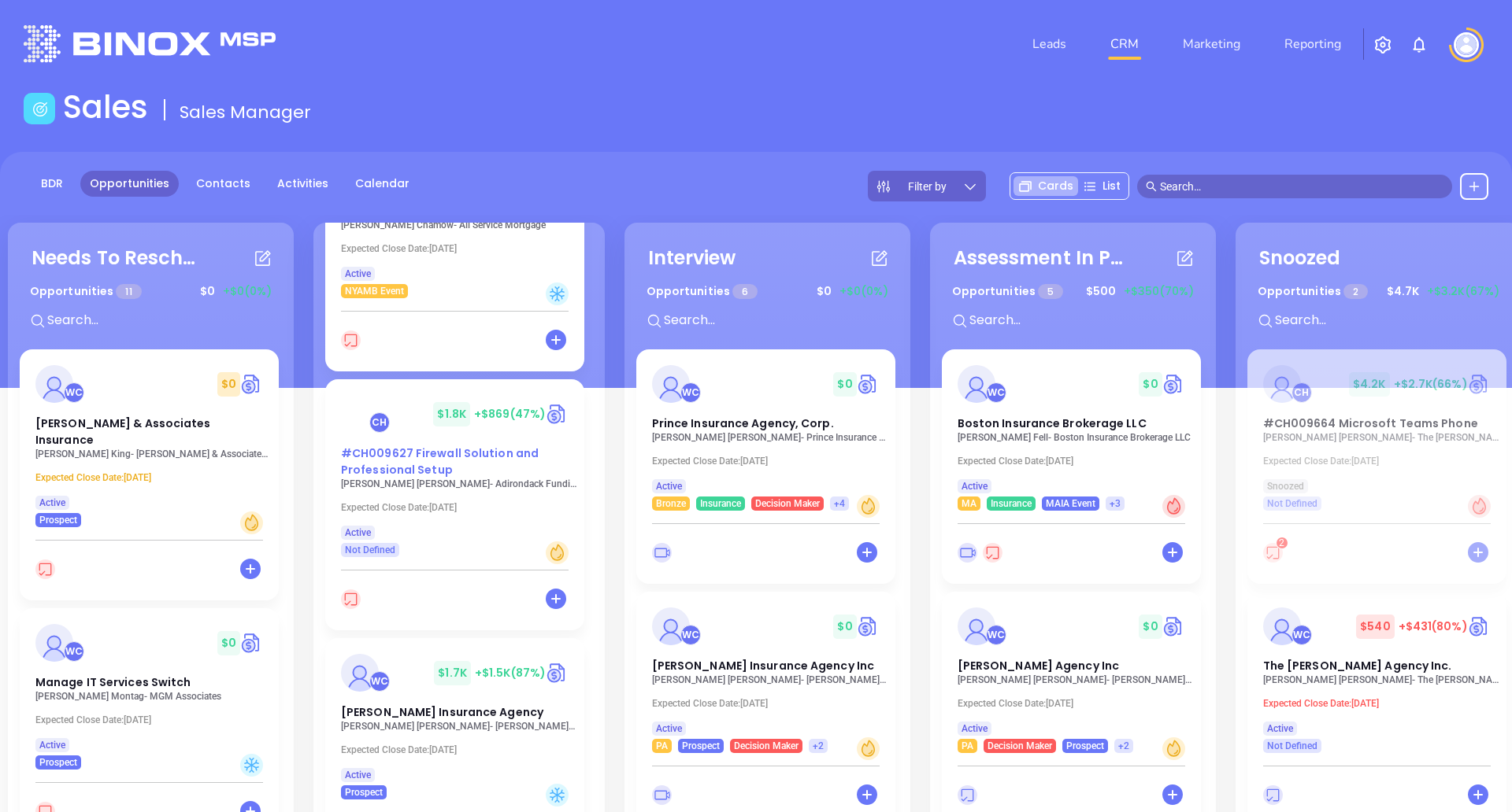
click at [394, 427] on div "CH" at bounding box center [369, 414] width 56 height 38
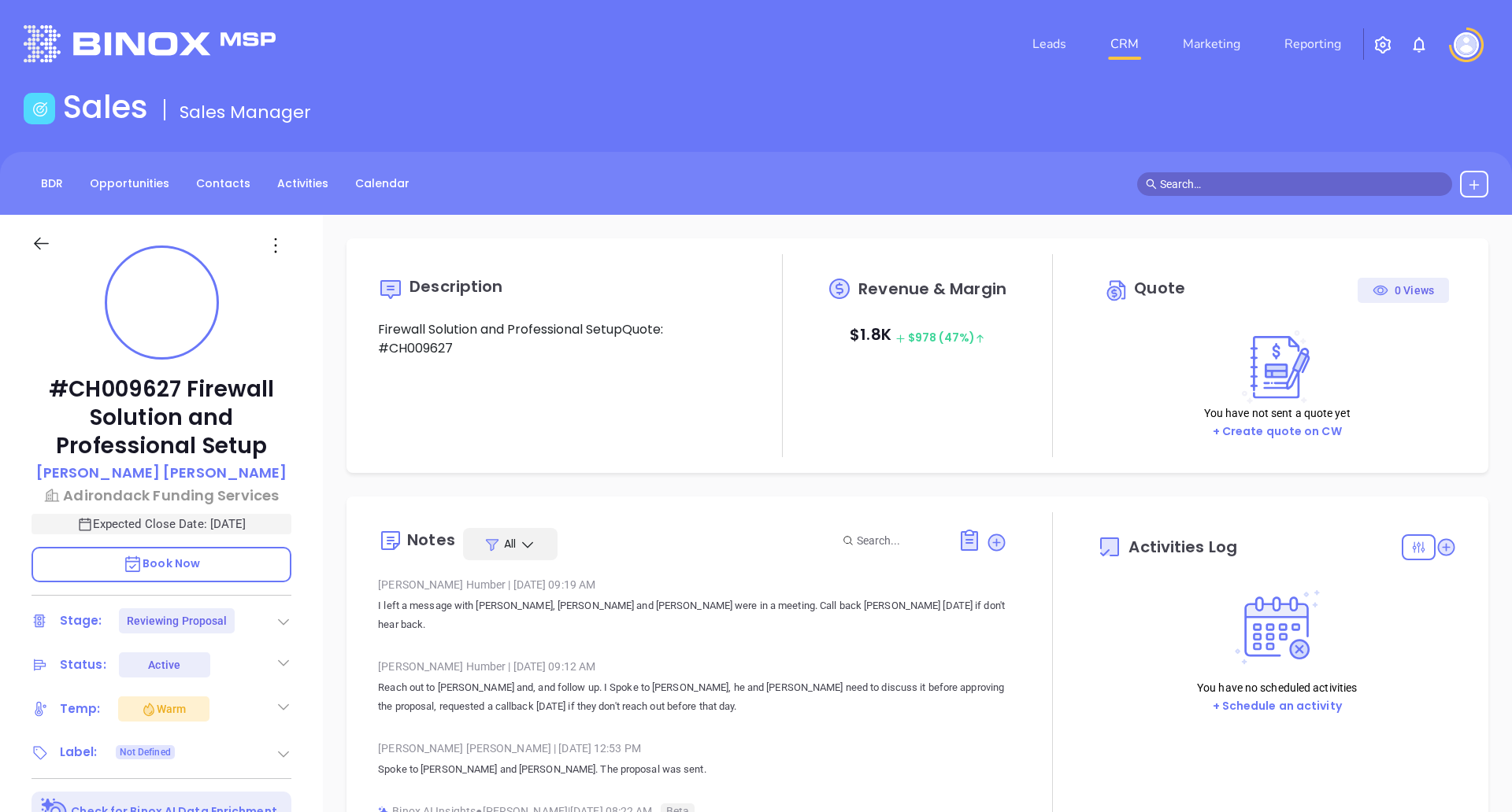
scroll to position [366, 0]
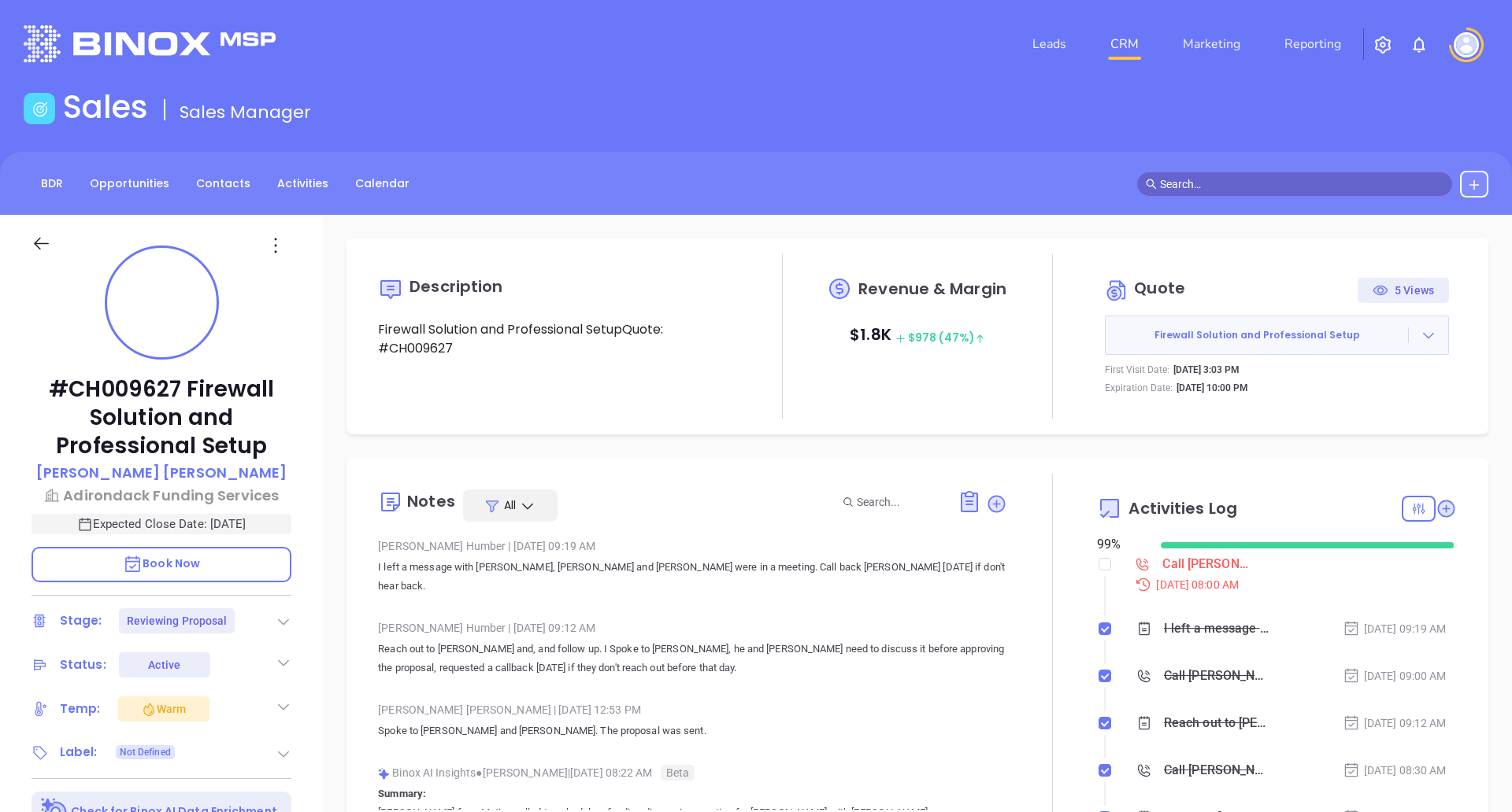
type input "[PERSON_NAME]"
click at [186, 474] on p "[PERSON_NAME]" at bounding box center [161, 473] width 251 height 21
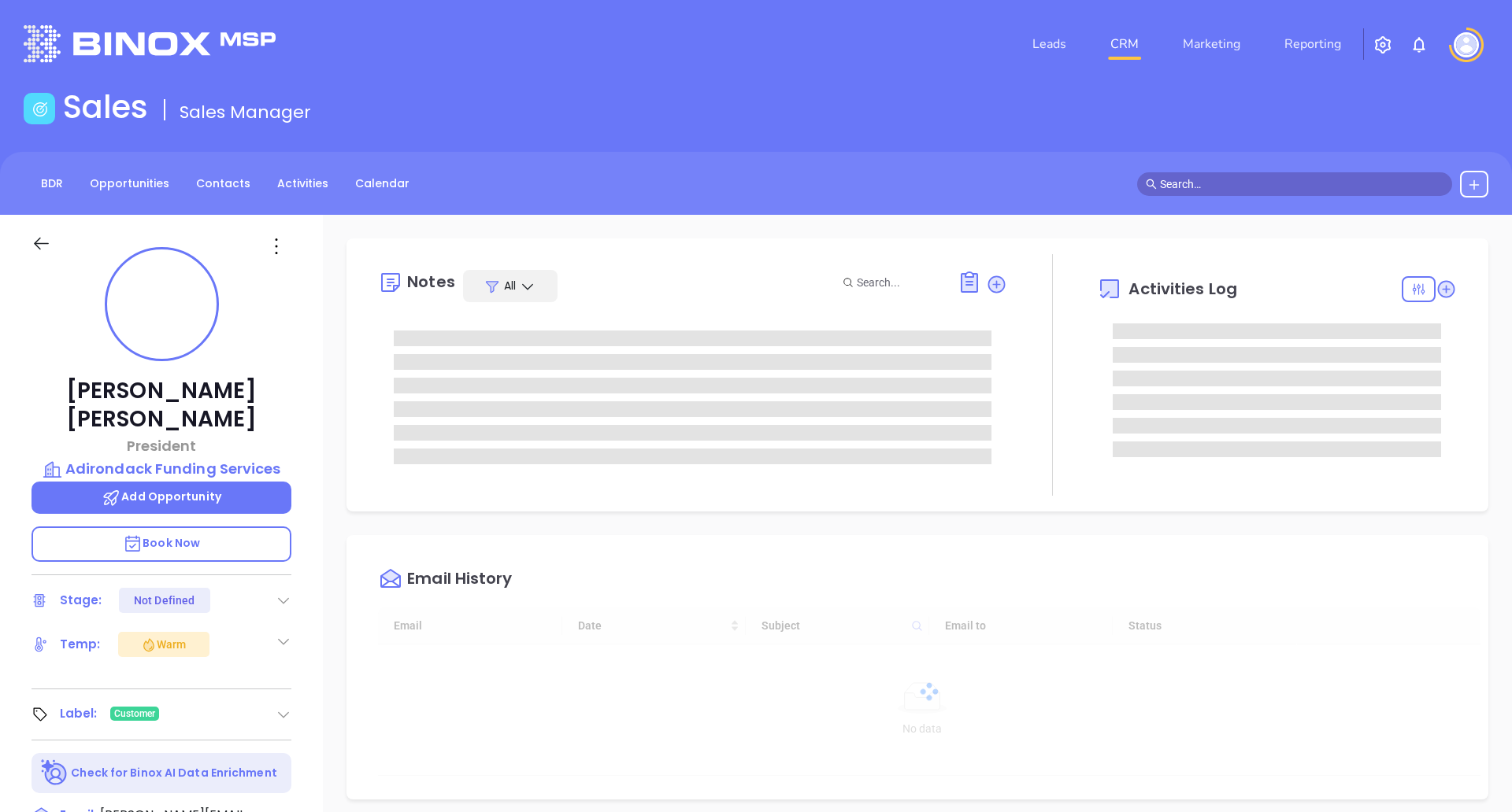
scroll to position [366, 0]
type input "[PERSON_NAME]"
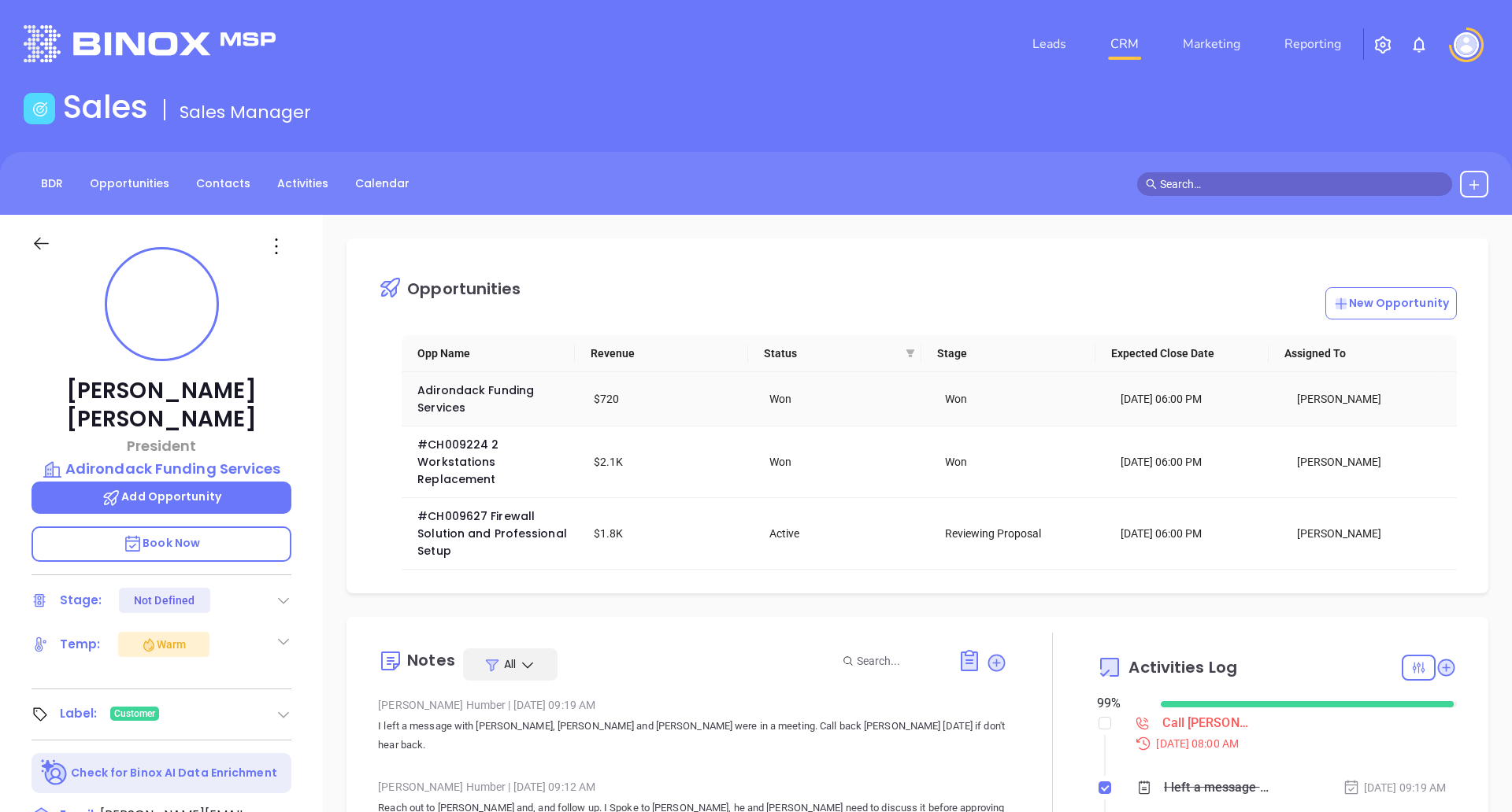
drag, startPoint x: 1368, startPoint y: 399, endPoint x: 575, endPoint y: 401, distance: 793.0
click at [575, 401] on tr "Adirondack Funding Services $720 Won Won [DATE] 06:00 PM [PERSON_NAME]" at bounding box center [929, 399] width 1055 height 55
click at [619, 296] on div "New Opportunity" at bounding box center [989, 303] width 935 height 32
drag, startPoint x: 414, startPoint y: 389, endPoint x: 537, endPoint y: 389, distance: 123.0
click at [537, 389] on td "Adirondack Funding Services" at bounding box center [489, 399] width 176 height 55
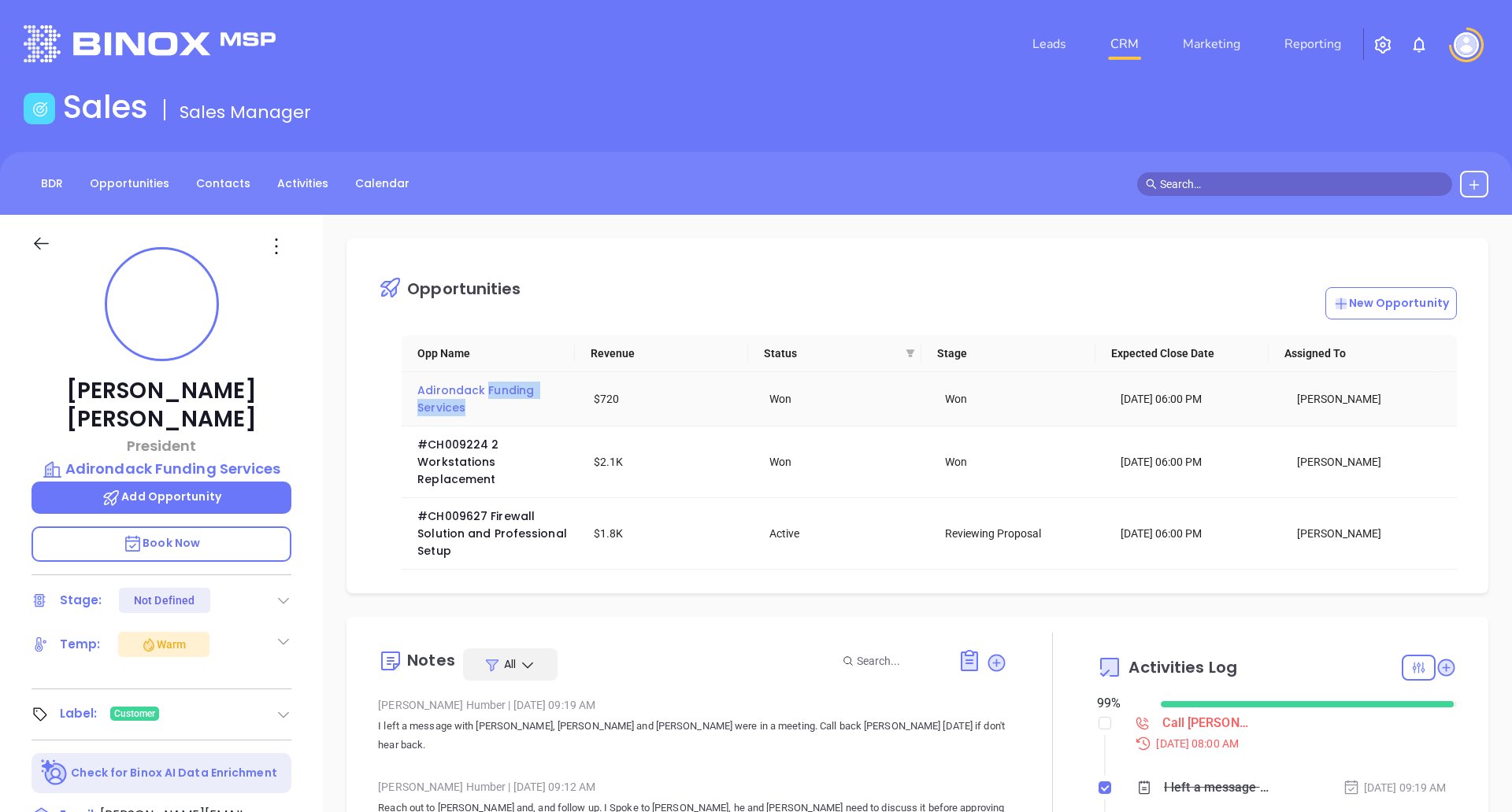
drag, startPoint x: 525, startPoint y: 409, endPoint x: 486, endPoint y: 389, distance: 43.8
click at [486, 389] on div "Adirondack Funding Services" at bounding box center [494, 398] width 153 height 35
copy span "Funding Services"
drag, startPoint x: 511, startPoint y: 485, endPoint x: 413, endPoint y: 468, distance: 99.5
click at [413, 468] on td "#CH009224 2 Workstations Replacement" at bounding box center [489, 462] width 176 height 72
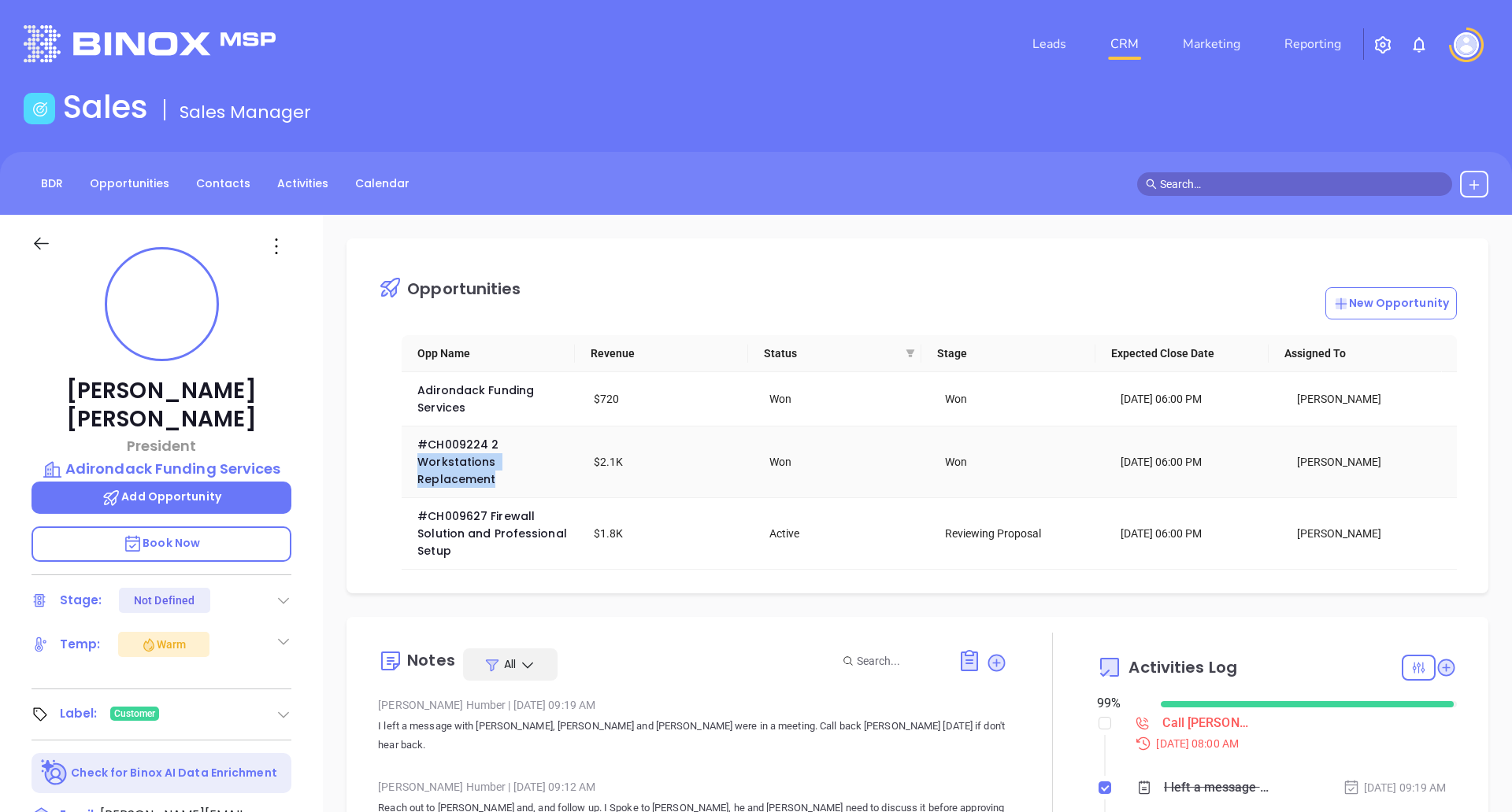
copy span "Workstations Replacement"
drag, startPoint x: 482, startPoint y: 553, endPoint x: 485, endPoint y: 531, distance: 22.2
click at [485, 531] on div "#CH009627 Firewall Solution and Professional Setup" at bounding box center [494, 534] width 153 height 52
click at [491, 560] on td "#CH009627 Firewall Solution and Professional Setup" at bounding box center [489, 534] width 176 height 72
drag, startPoint x: 489, startPoint y: 546, endPoint x: 491, endPoint y: 507, distance: 39.1
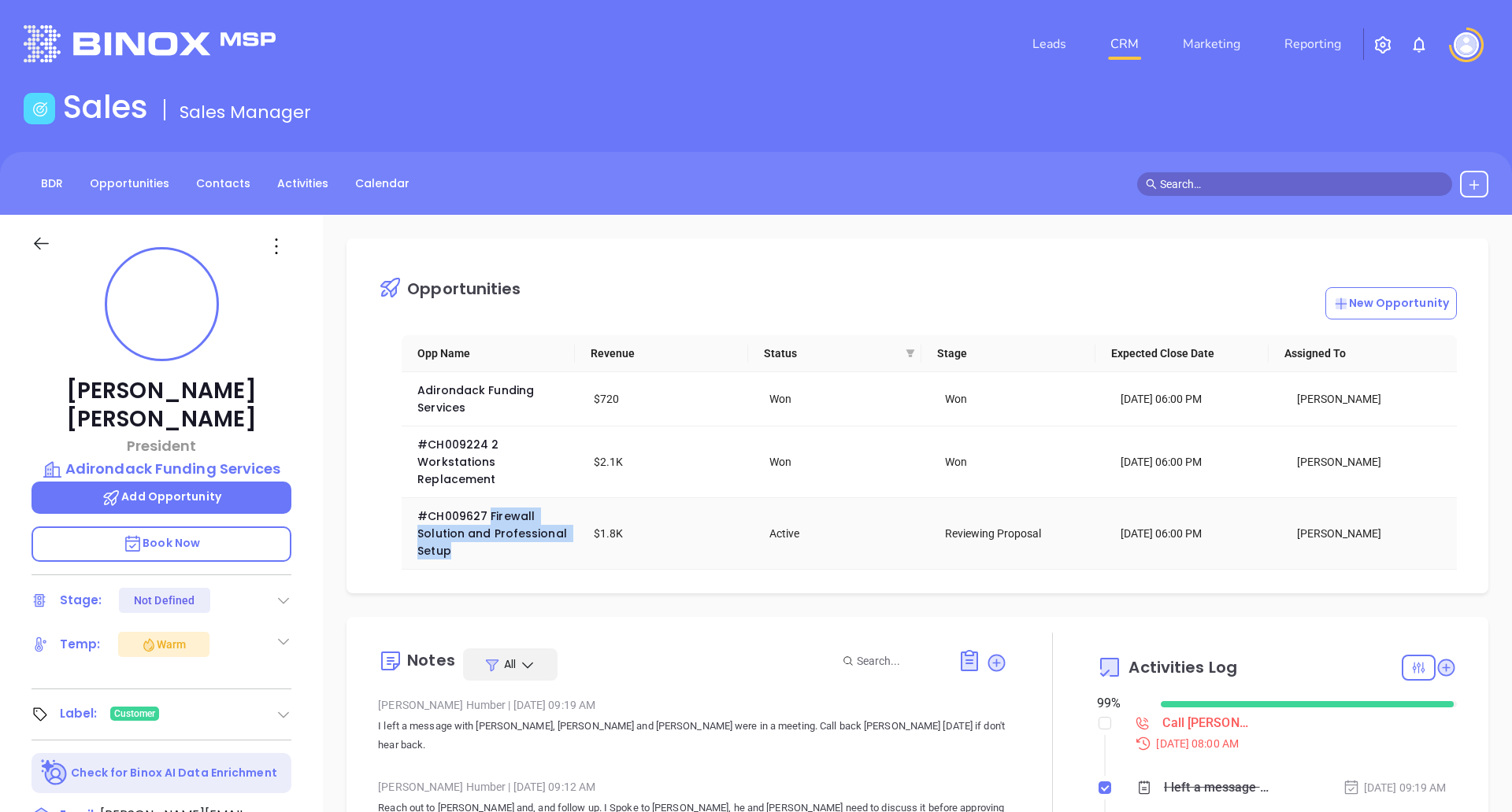
click at [491, 508] on div "#CH009627 Firewall Solution and Professional Setup" at bounding box center [494, 534] width 153 height 52
copy span "Firewall Solution and Professional Setup"
click at [488, 382] on span "Adirondack Funding Services" at bounding box center [477, 398] width 120 height 33
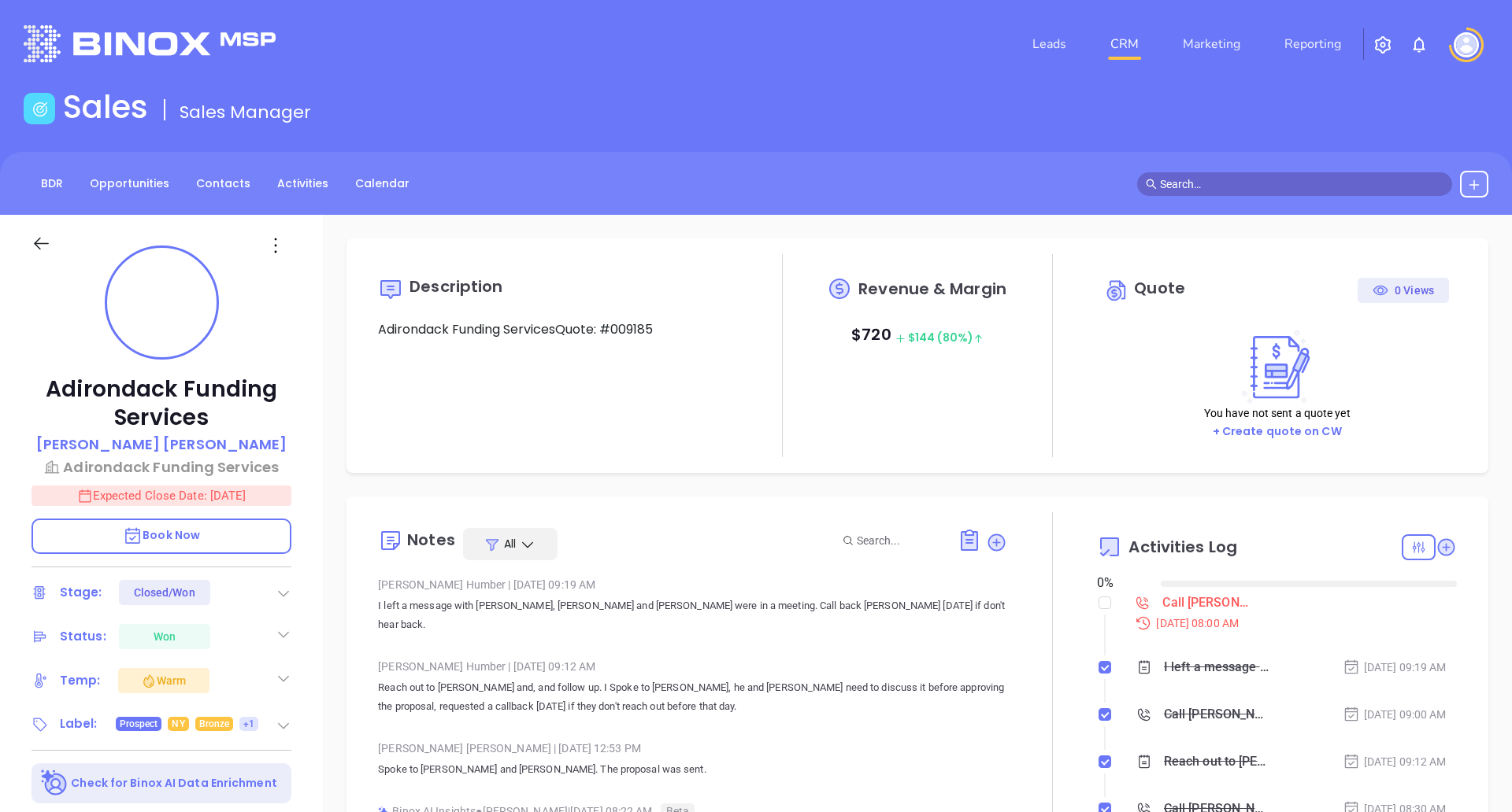
type input "[DATE]"
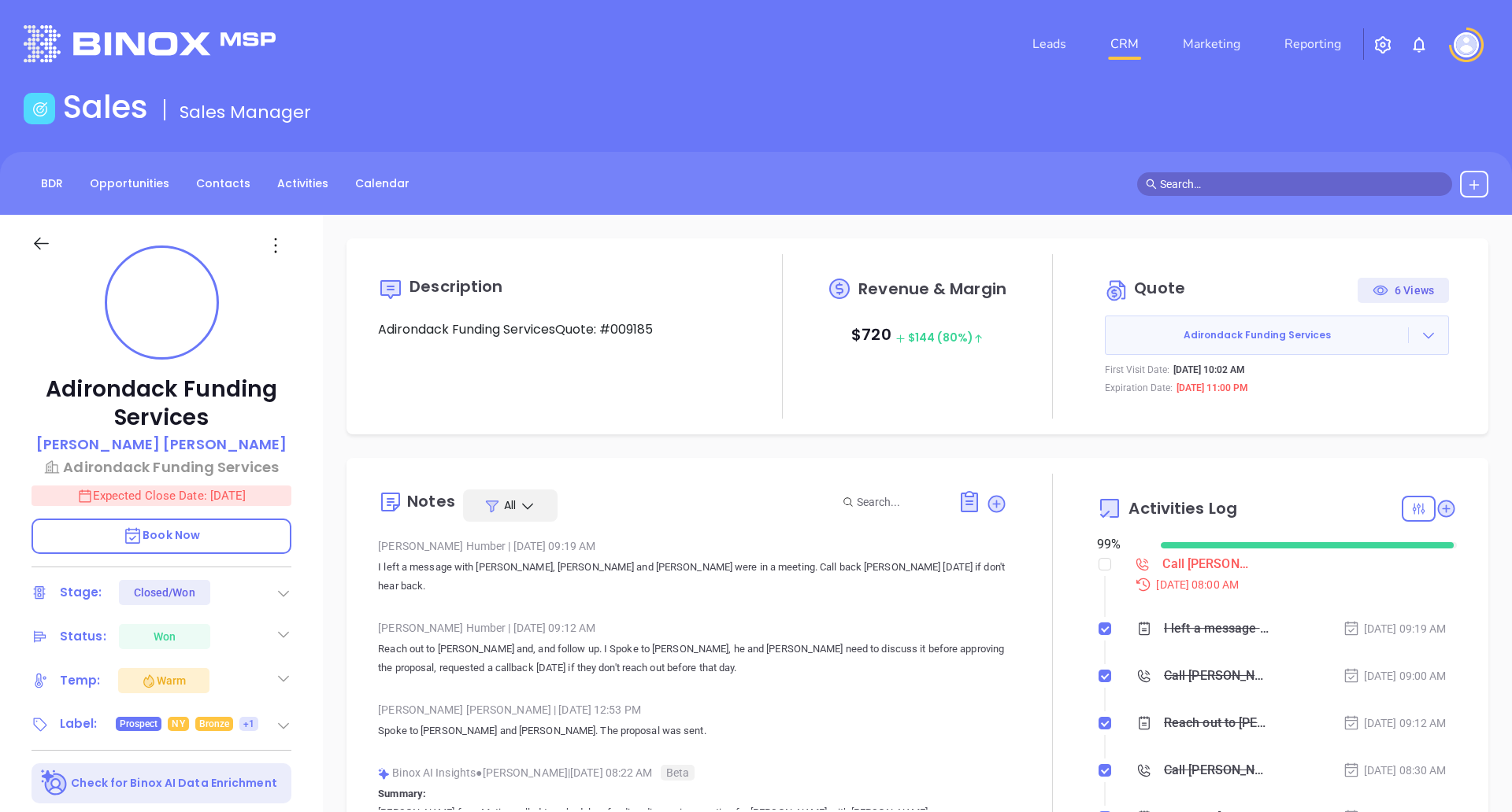
click at [1372, 289] on icon at bounding box center [1380, 291] width 16 height 16
drag, startPoint x: 1370, startPoint y: 288, endPoint x: 1449, endPoint y: 286, distance: 79.0
click at [1449, 286] on div "Description Adirondack Funding ServicesQuote: #009185 Revenue & Margin $ 720 $ …" at bounding box center [917, 337] width 1111 height 165
type input "[PERSON_NAME]"
click at [1439, 288] on div "Quote 6 Views Adirondack Funding Services First Visit Date: [DATE] 10:02 AM Exp…" at bounding box center [1277, 337] width 360 height 133
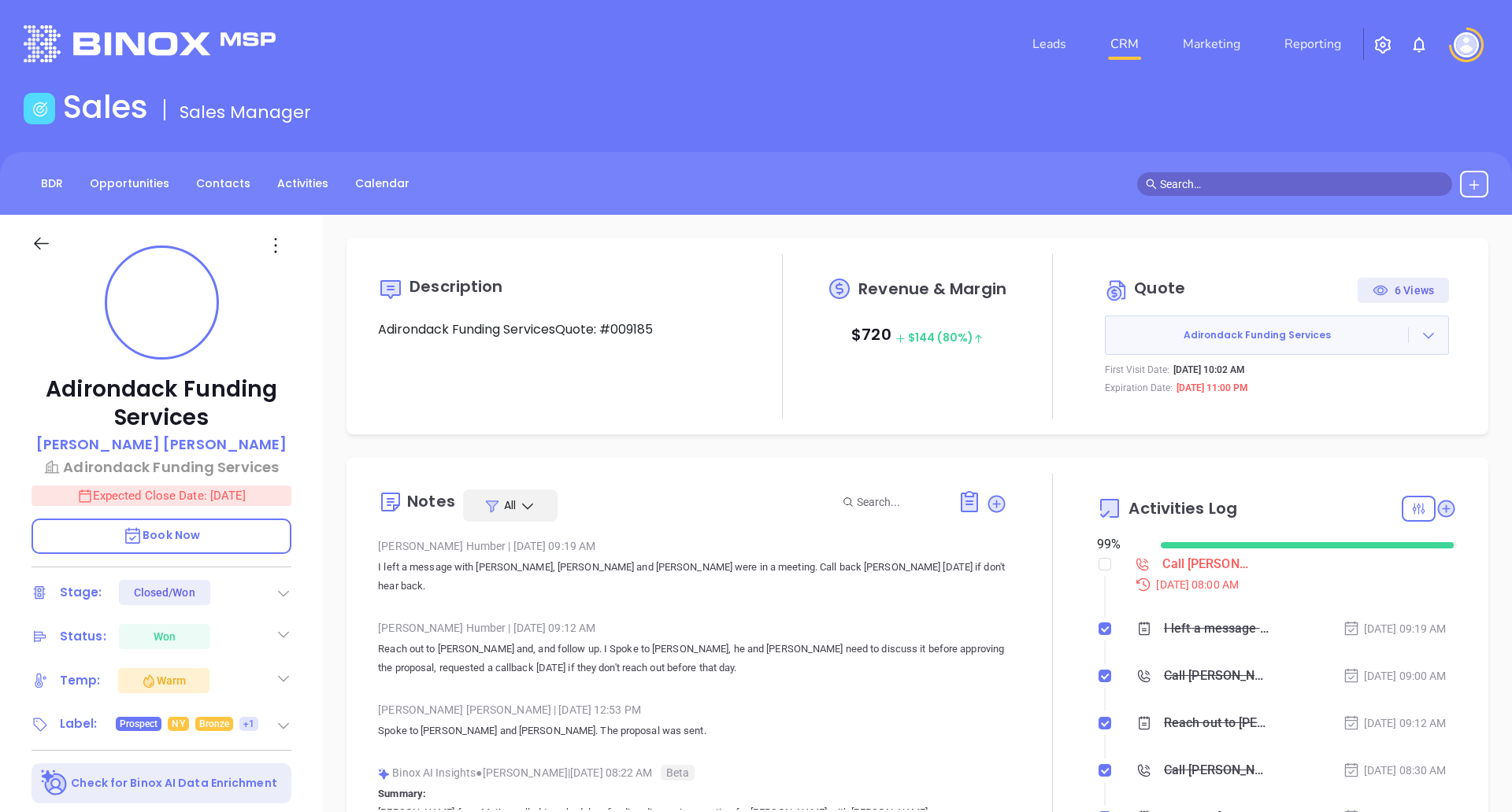
click at [1414, 288] on div "6 Views" at bounding box center [1403, 290] width 62 height 25
drag, startPoint x: 1270, startPoint y: 391, endPoint x: 1102, endPoint y: 369, distance: 169.4
click at [1104, 369] on div "Adirondack Funding Services First Visit Date: [DATE] 10:02 AM Expiration Date: …" at bounding box center [1276, 355] width 344 height 80
click at [1104, 369] on p "First Visit Date:" at bounding box center [1137, 370] width 64 height 14
click at [1430, 335] on div at bounding box center [1429, 336] width 39 height 16
